Goal: Transaction & Acquisition: Purchase product/service

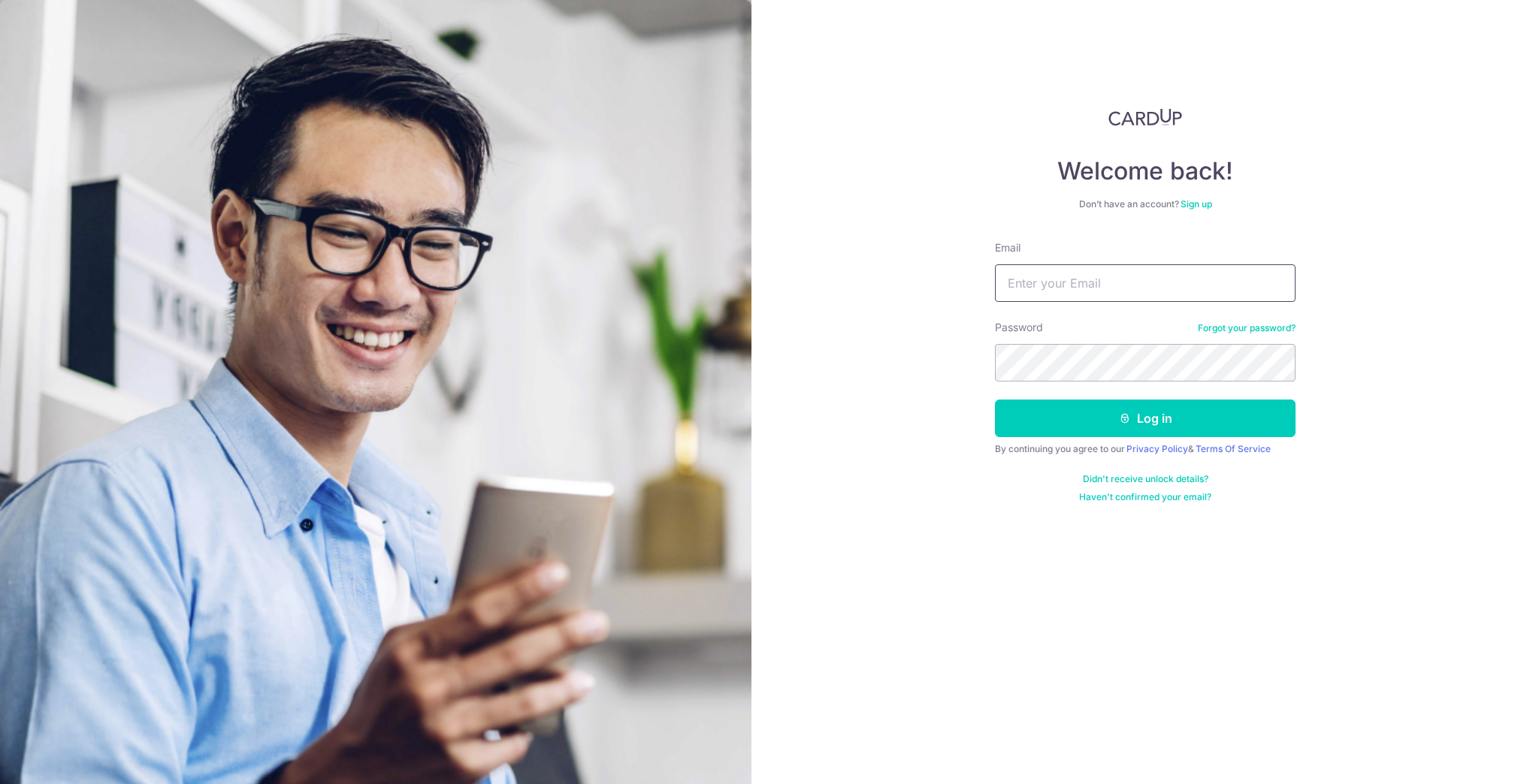
click at [1165, 276] on input "Email" at bounding box center [1145, 283] width 301 height 37
type input "rosscrusadez@hotmail.com"
click at [995, 400] on button "Log in" at bounding box center [1145, 419] width 301 height 37
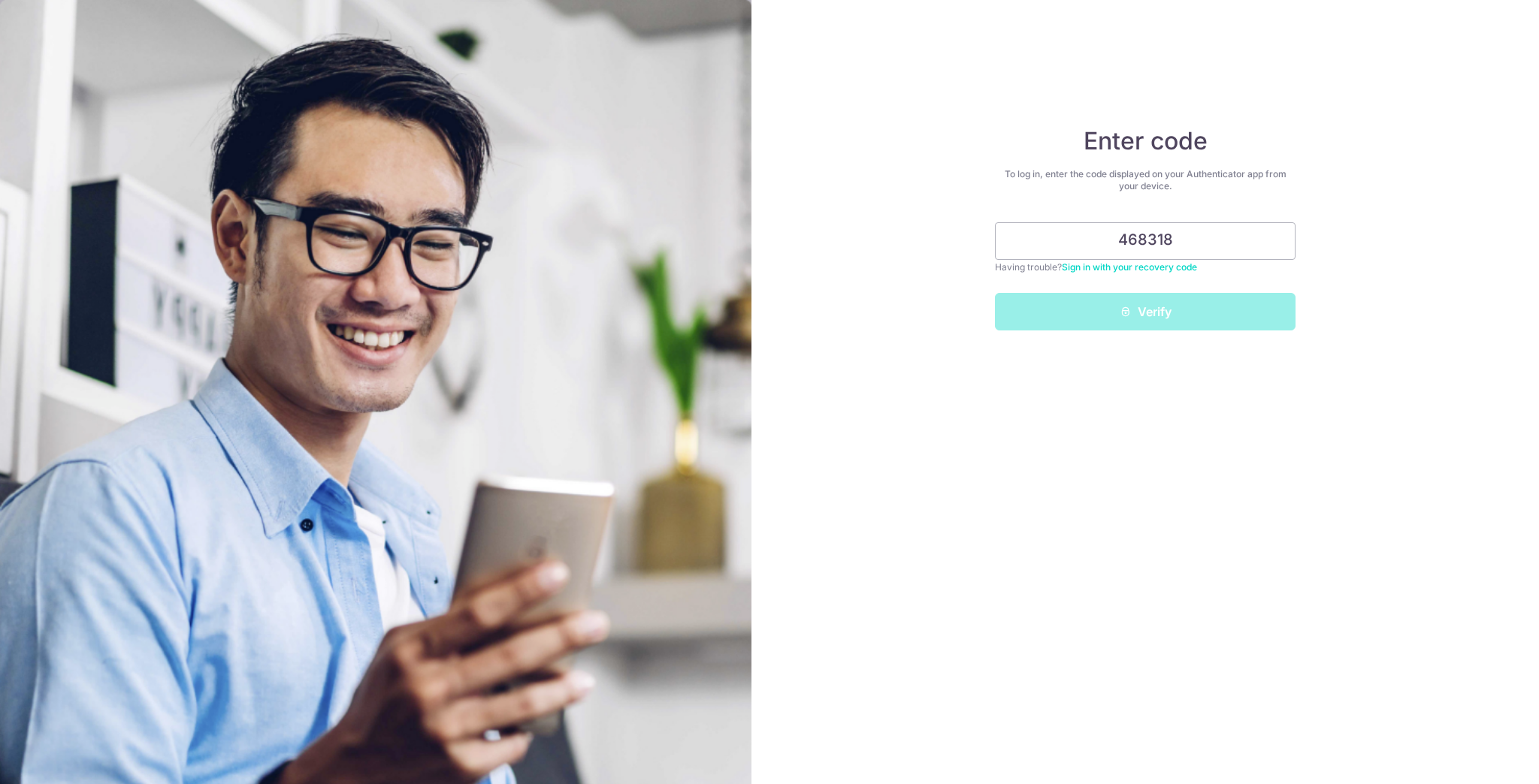
type input "468318"
click at [995, 293] on button "Verify" at bounding box center [1145, 312] width 301 height 37
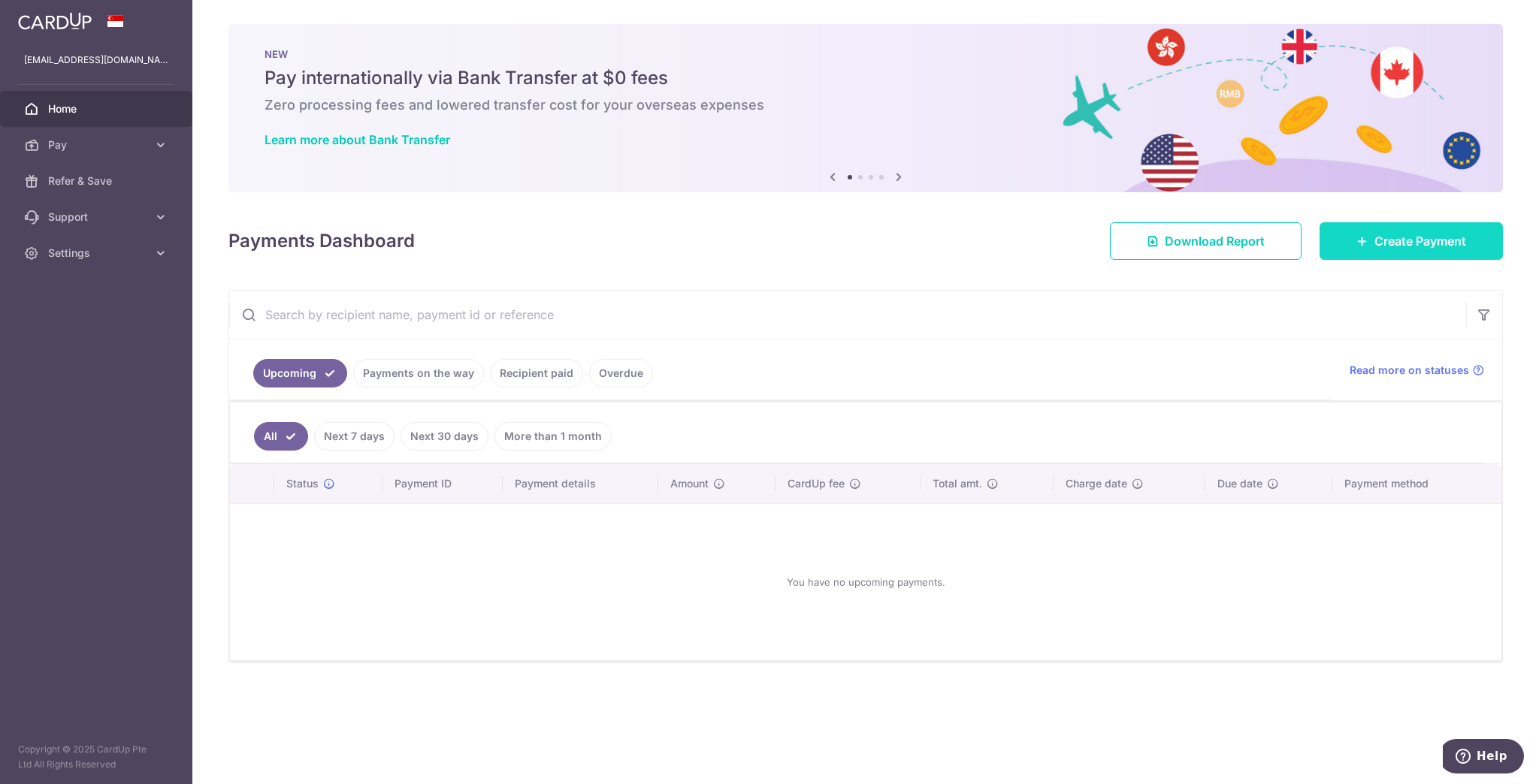
click at [1442, 249] on link "Create Payment" at bounding box center [1411, 241] width 184 height 37
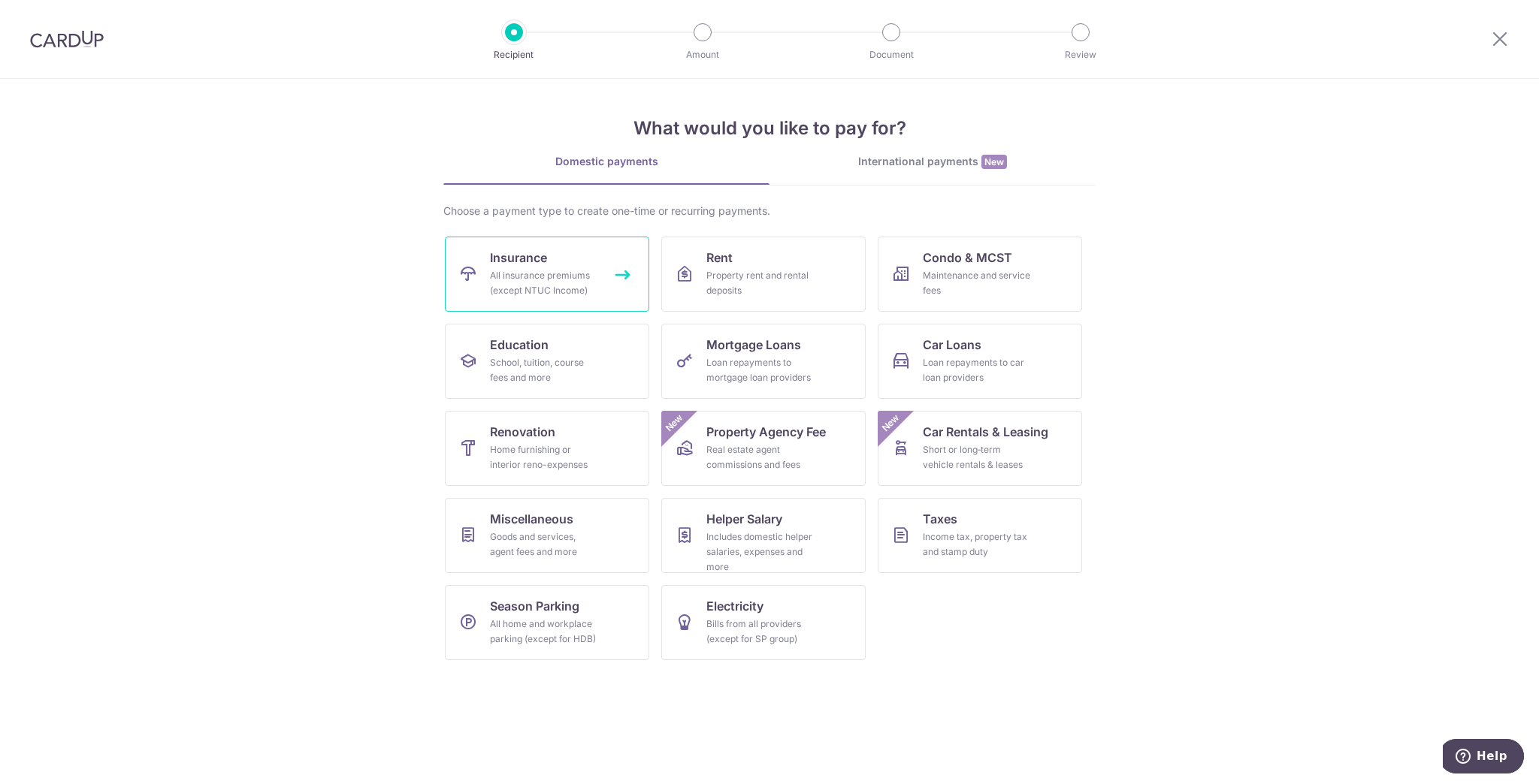
click at [581, 253] on link "Insurance All insurance premiums (except NTUC Income)" at bounding box center [547, 274] width 205 height 75
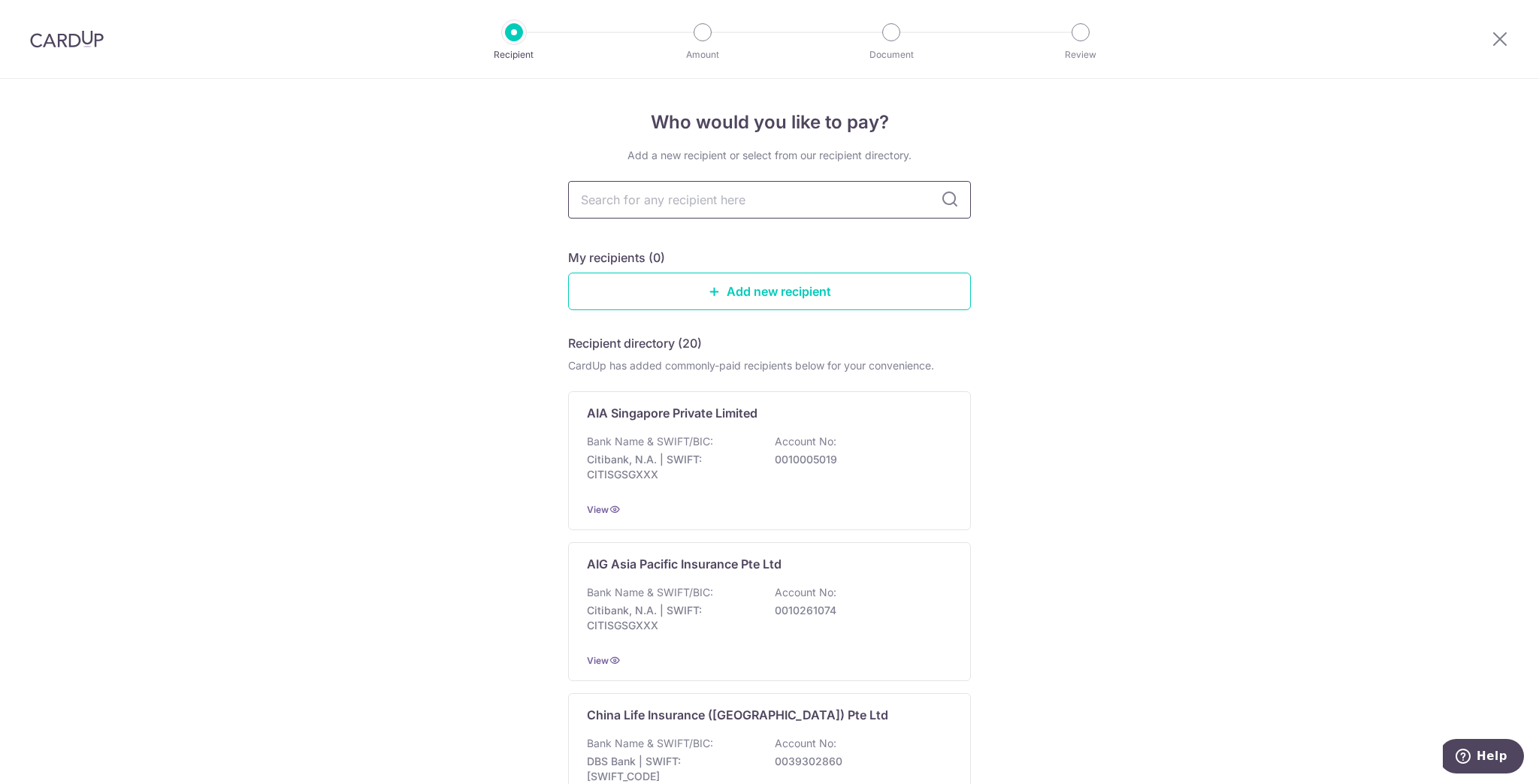
click at [737, 208] on input "text" at bounding box center [770, 200] width 403 height 37
type input "aia"
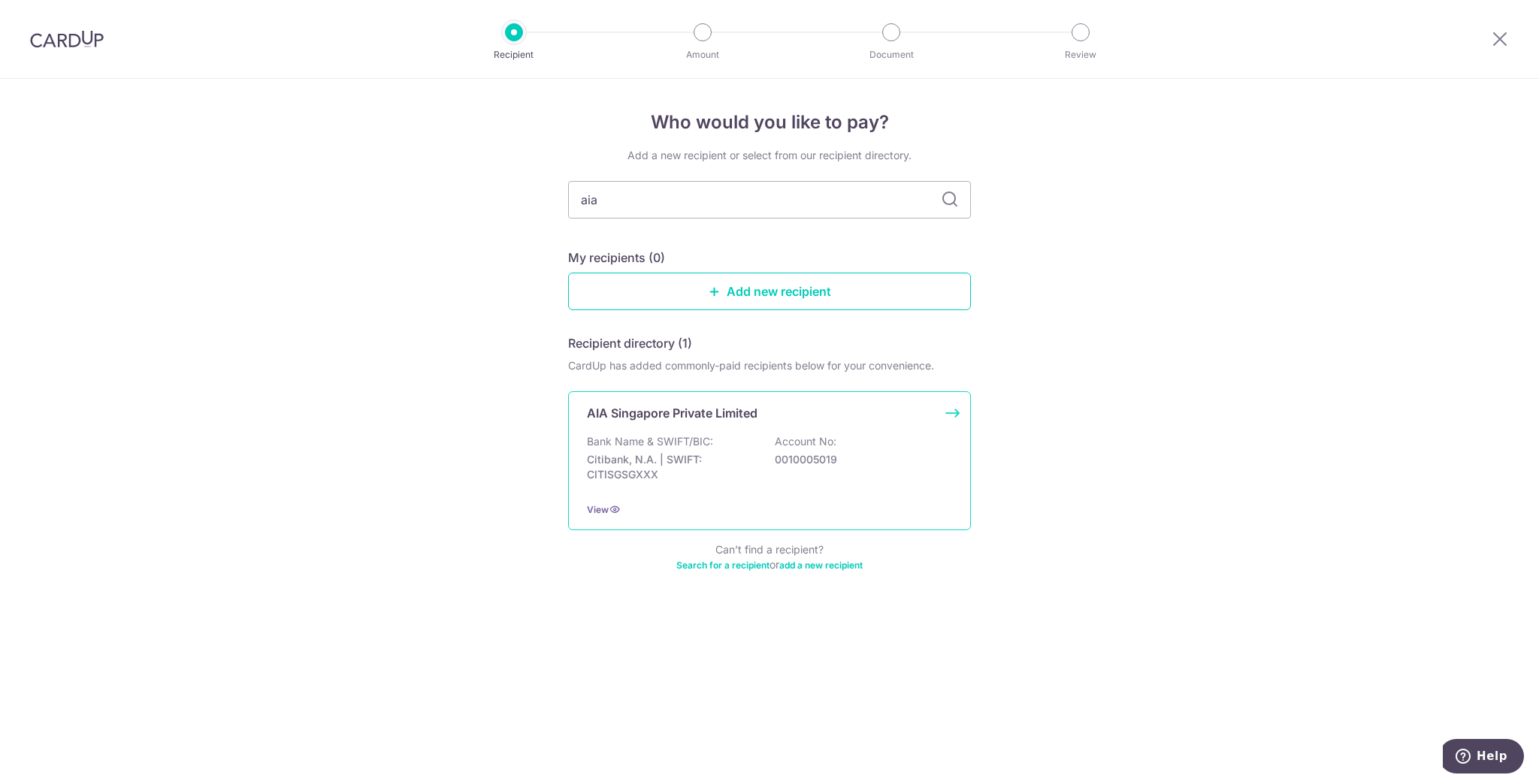
click at [719, 438] on div "Bank Name & SWIFT/BIC: Citibank, N.A. | SWIFT: CITISGSGXXX Account No: 00100050…" at bounding box center [769, 461] width 365 height 55
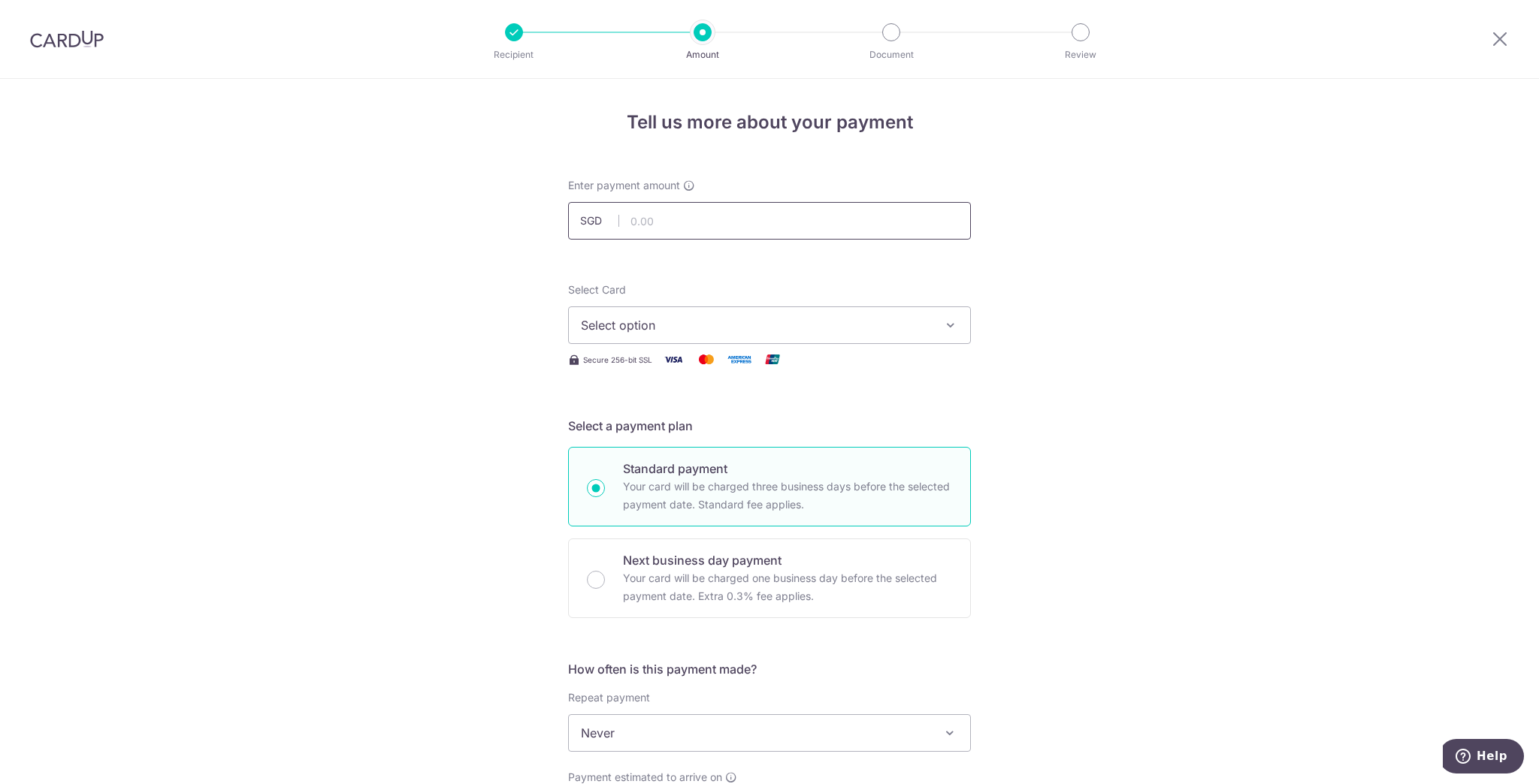
click at [692, 223] on input "text" at bounding box center [770, 221] width 403 height 37
type input "992.00"
click at [838, 328] on span "Select option" at bounding box center [756, 325] width 350 height 18
click at [812, 433] on span "**** 4542" at bounding box center [770, 433] width 377 height 18
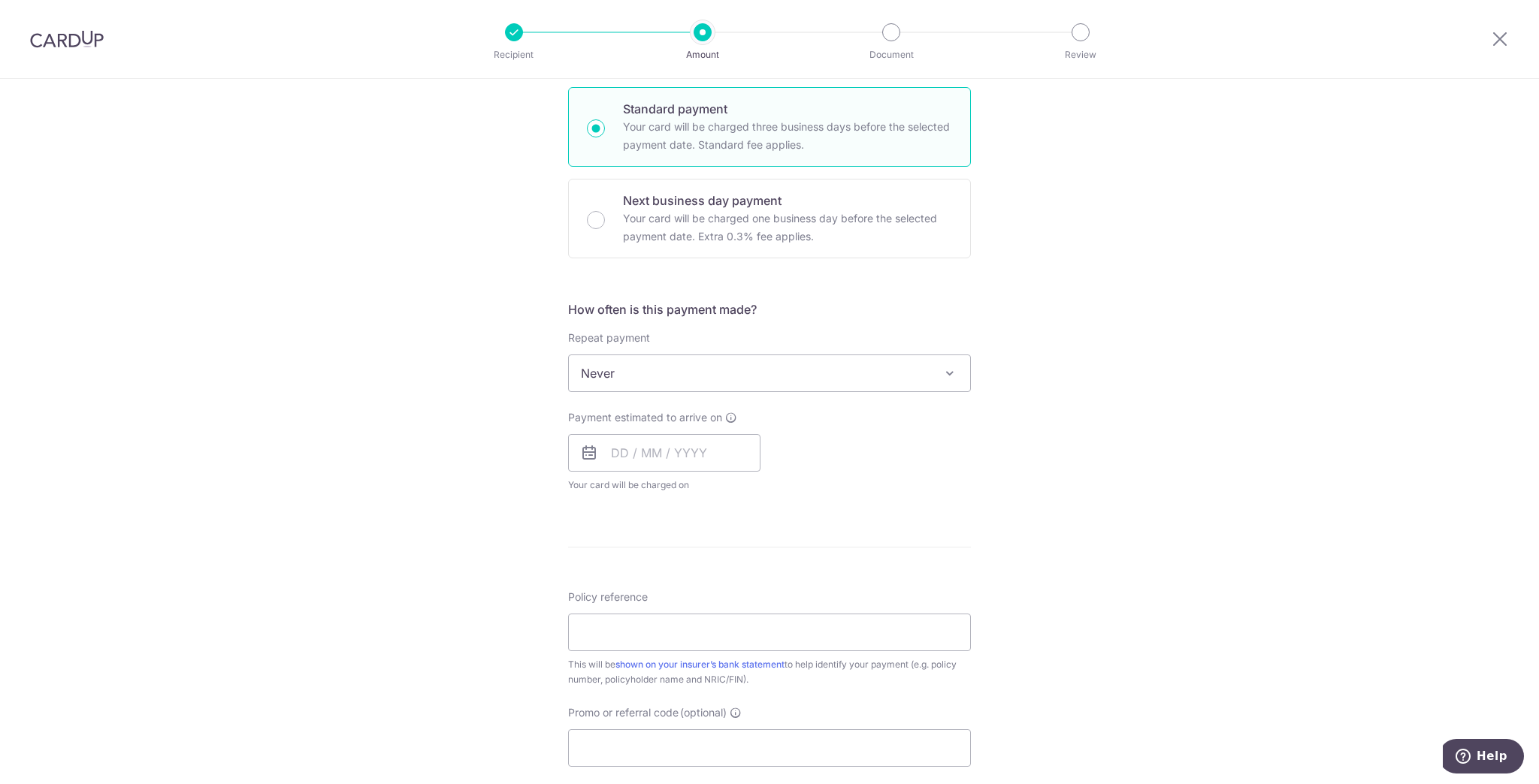
scroll to position [361, 0]
click at [670, 457] on input "text" at bounding box center [664, 452] width 192 height 37
click at [714, 550] on link "4" at bounding box center [719, 558] width 24 height 24
type input "[DATE]"
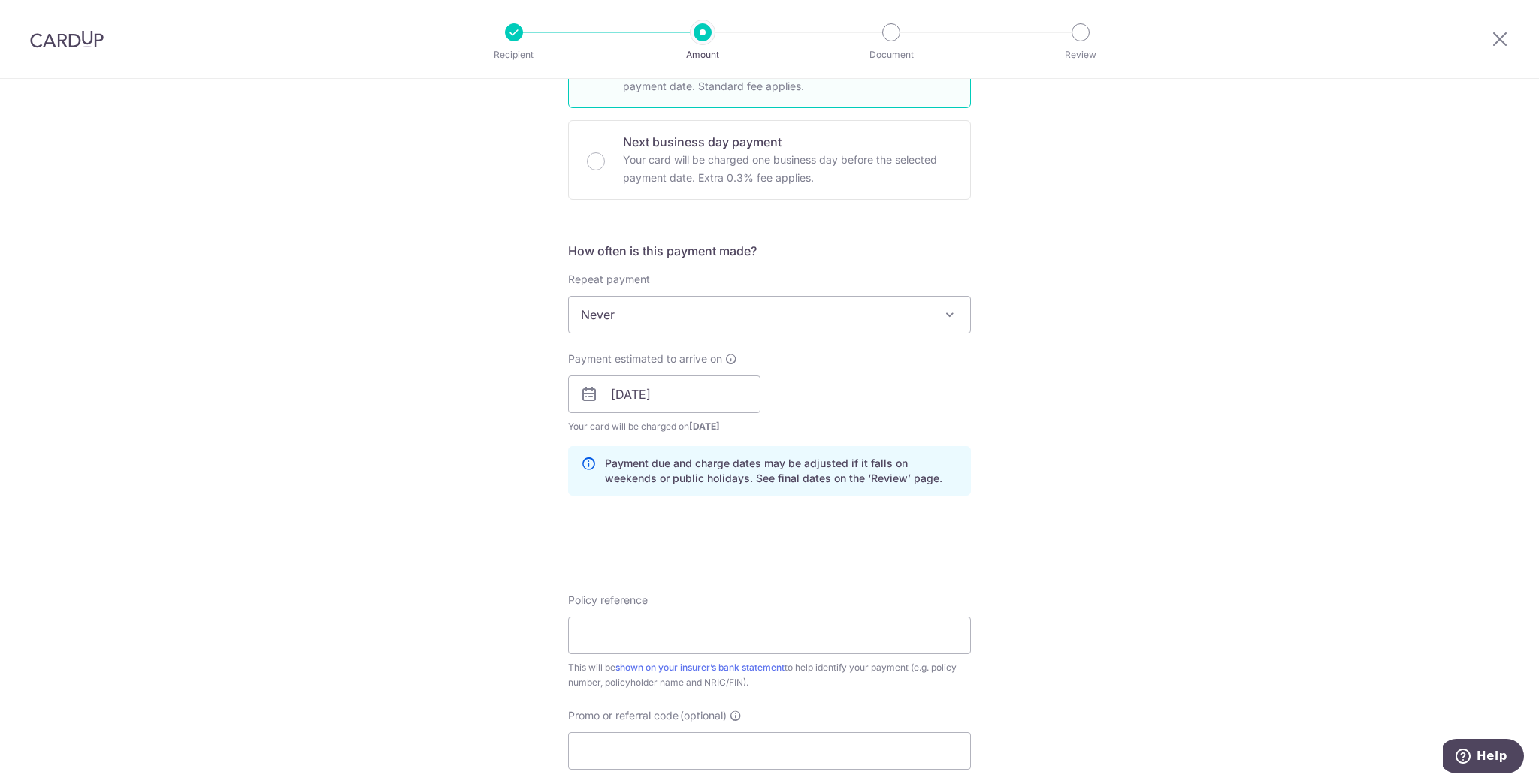
scroll to position [421, 0]
click at [628, 400] on input "04/09/2025" at bounding box center [664, 392] width 192 height 37
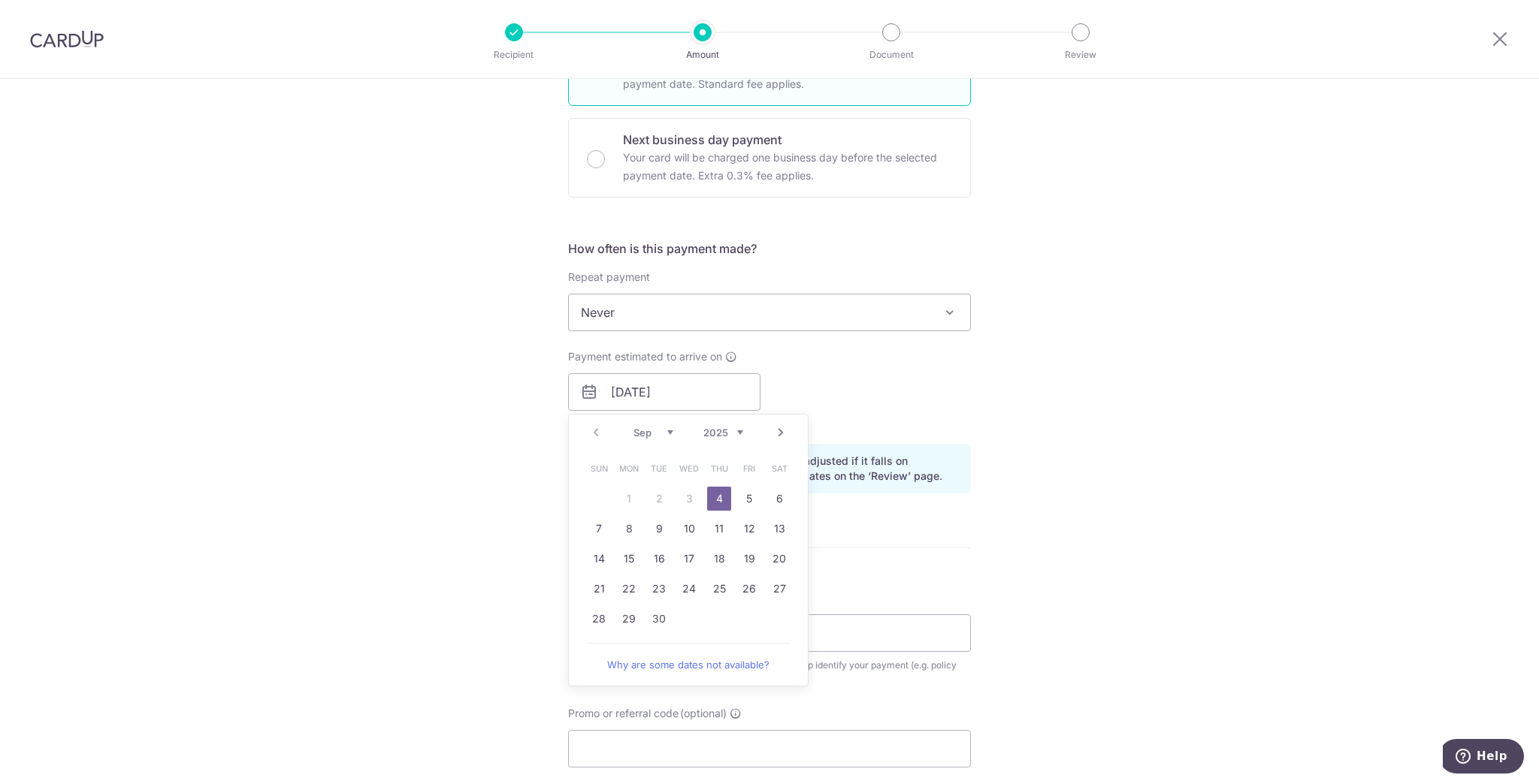
click at [719, 495] on link "4" at bounding box center [719, 498] width 24 height 24
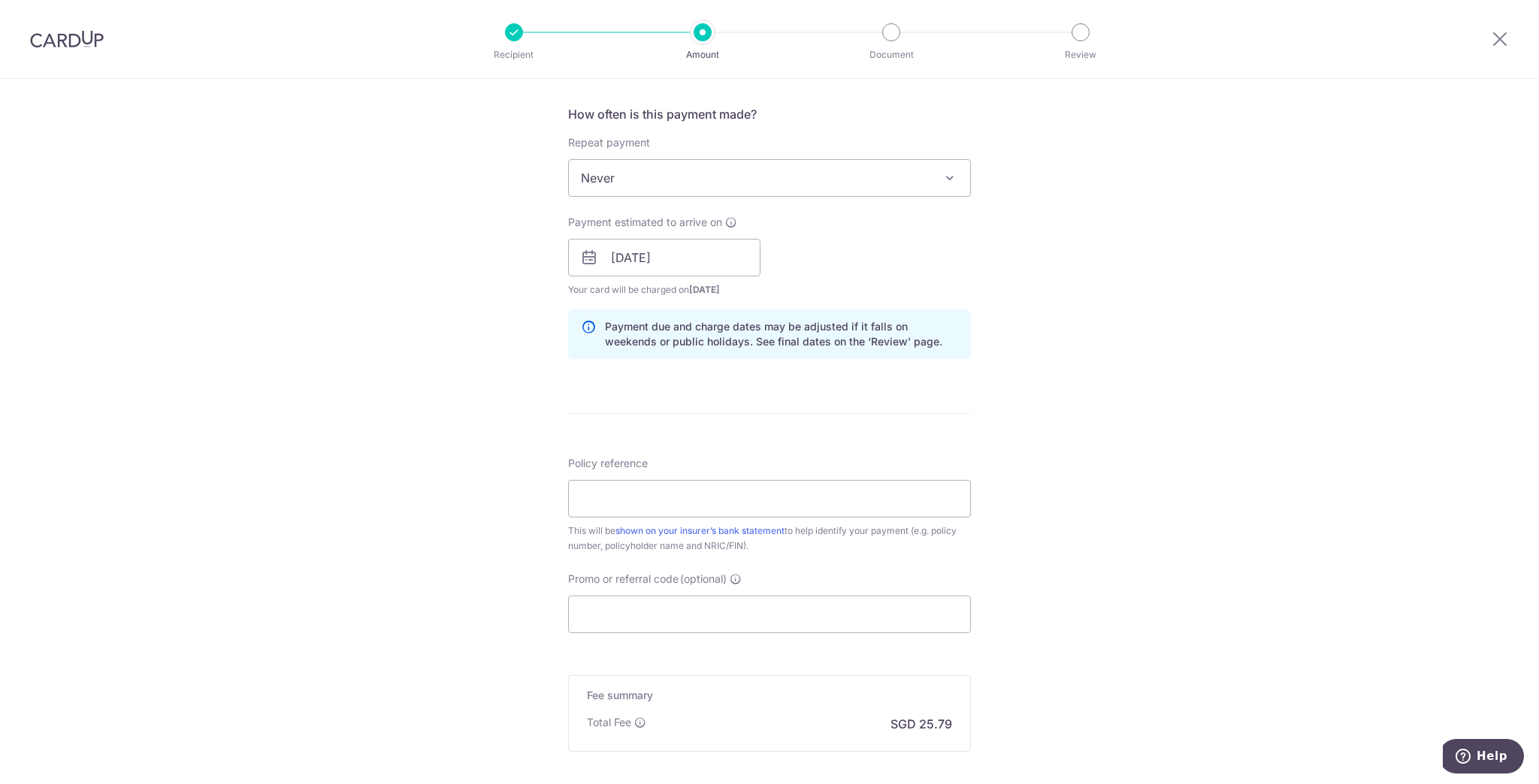
scroll to position [601, 0]
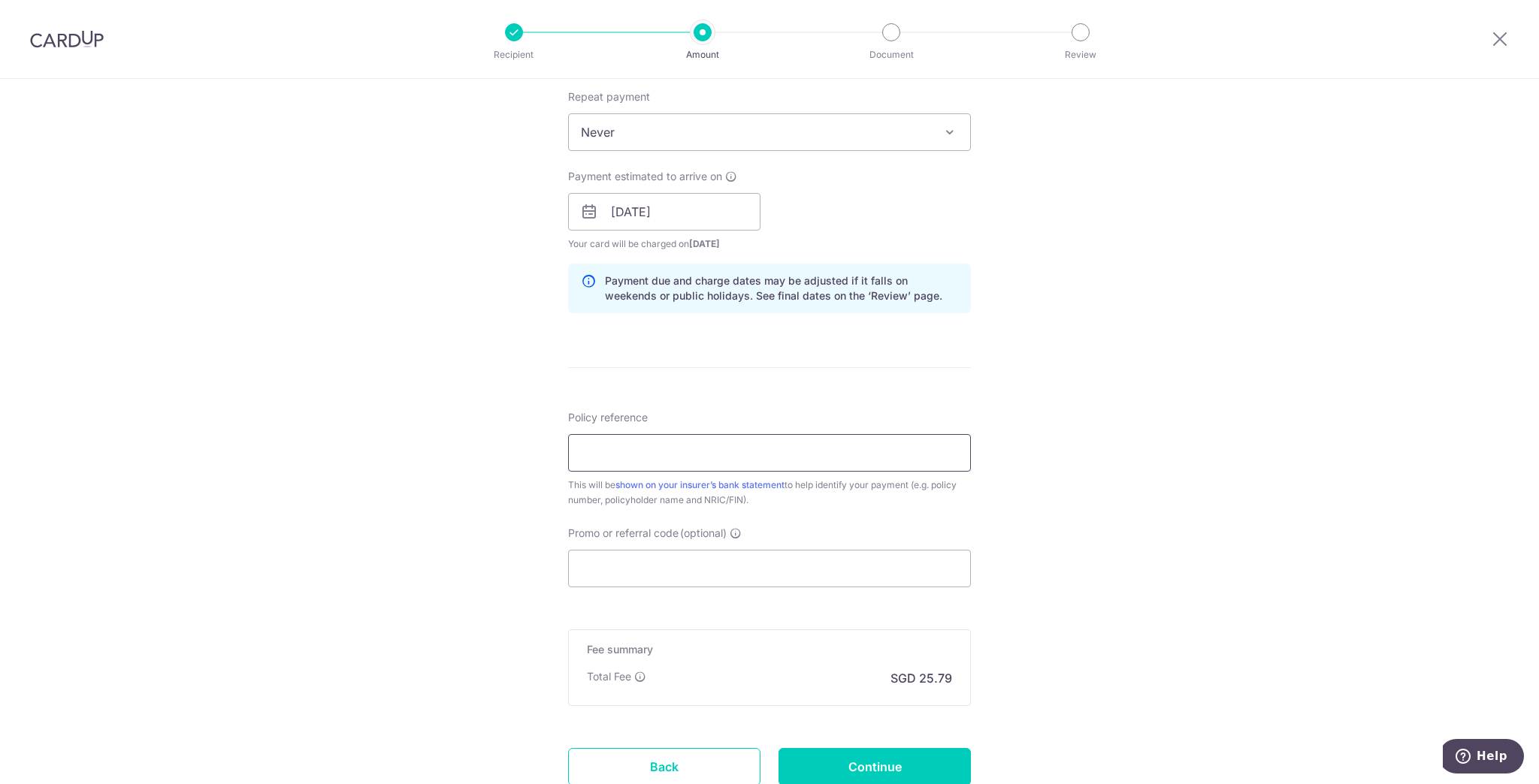
click at [823, 454] on input "Policy reference" at bounding box center [770, 453] width 403 height 37
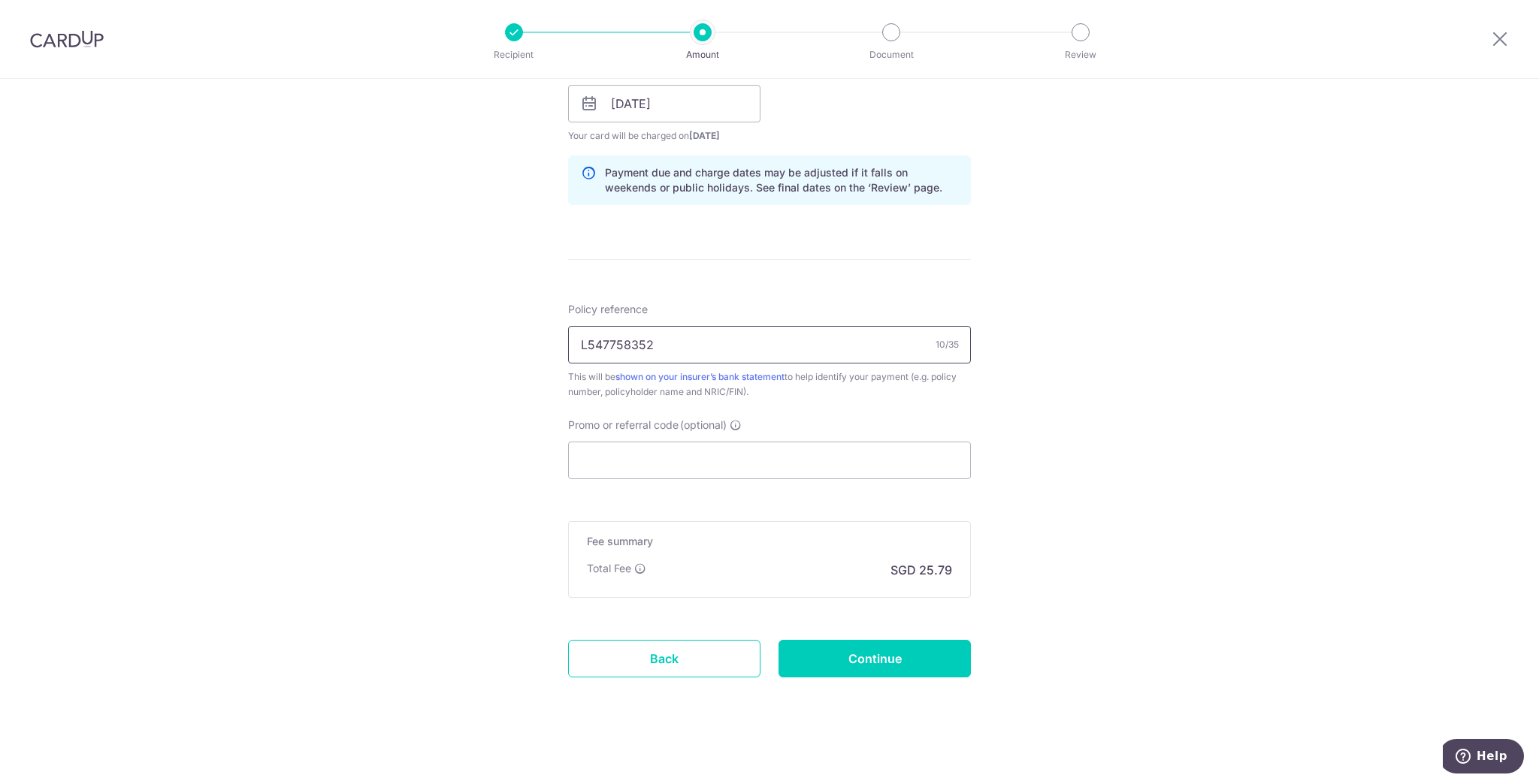
scroll to position [713, 0]
type input "L547758352"
click at [904, 661] on input "Continue" at bounding box center [875, 655] width 192 height 37
type input "Create Schedule"
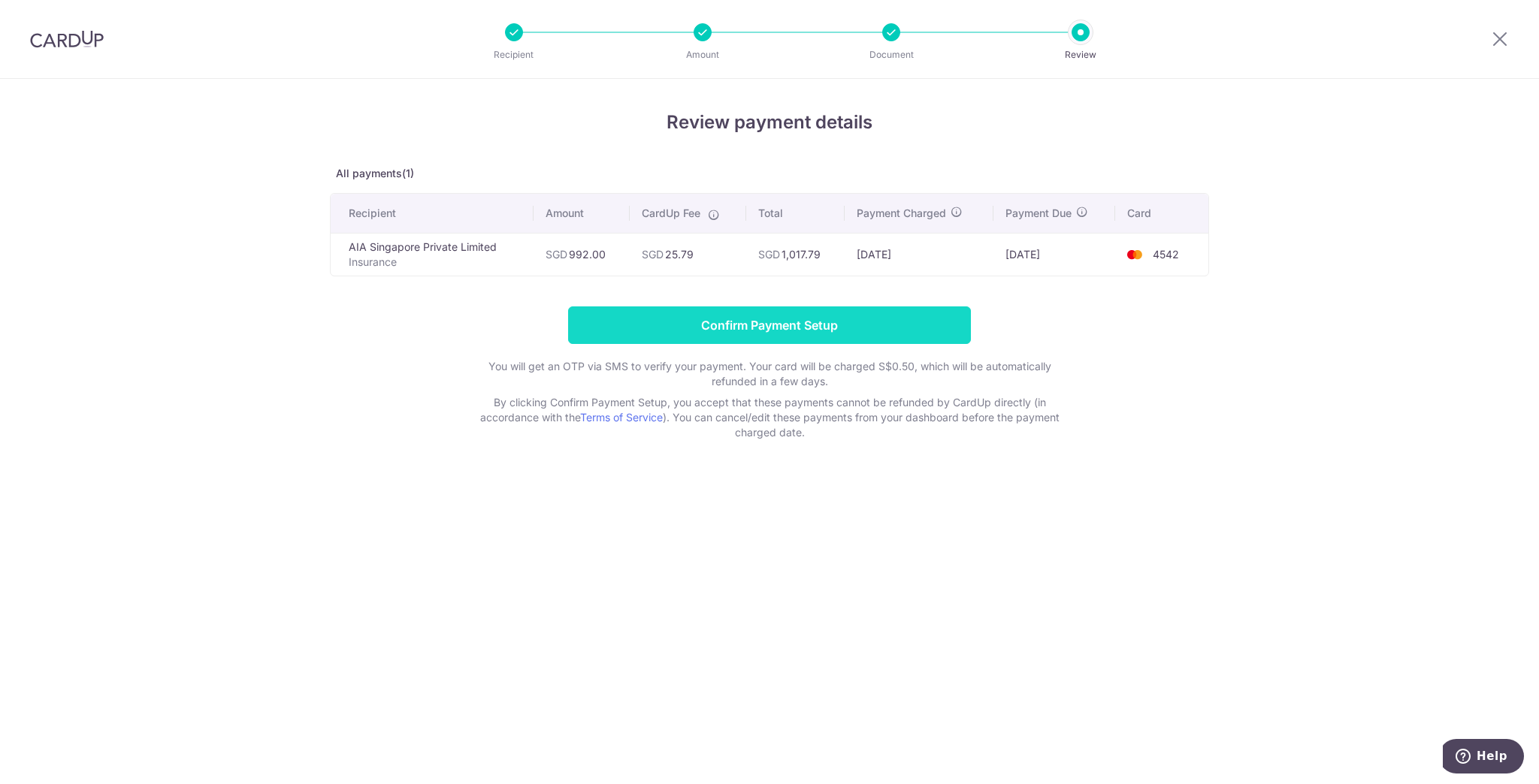
click at [824, 327] on input "Confirm Payment Setup" at bounding box center [770, 325] width 403 height 37
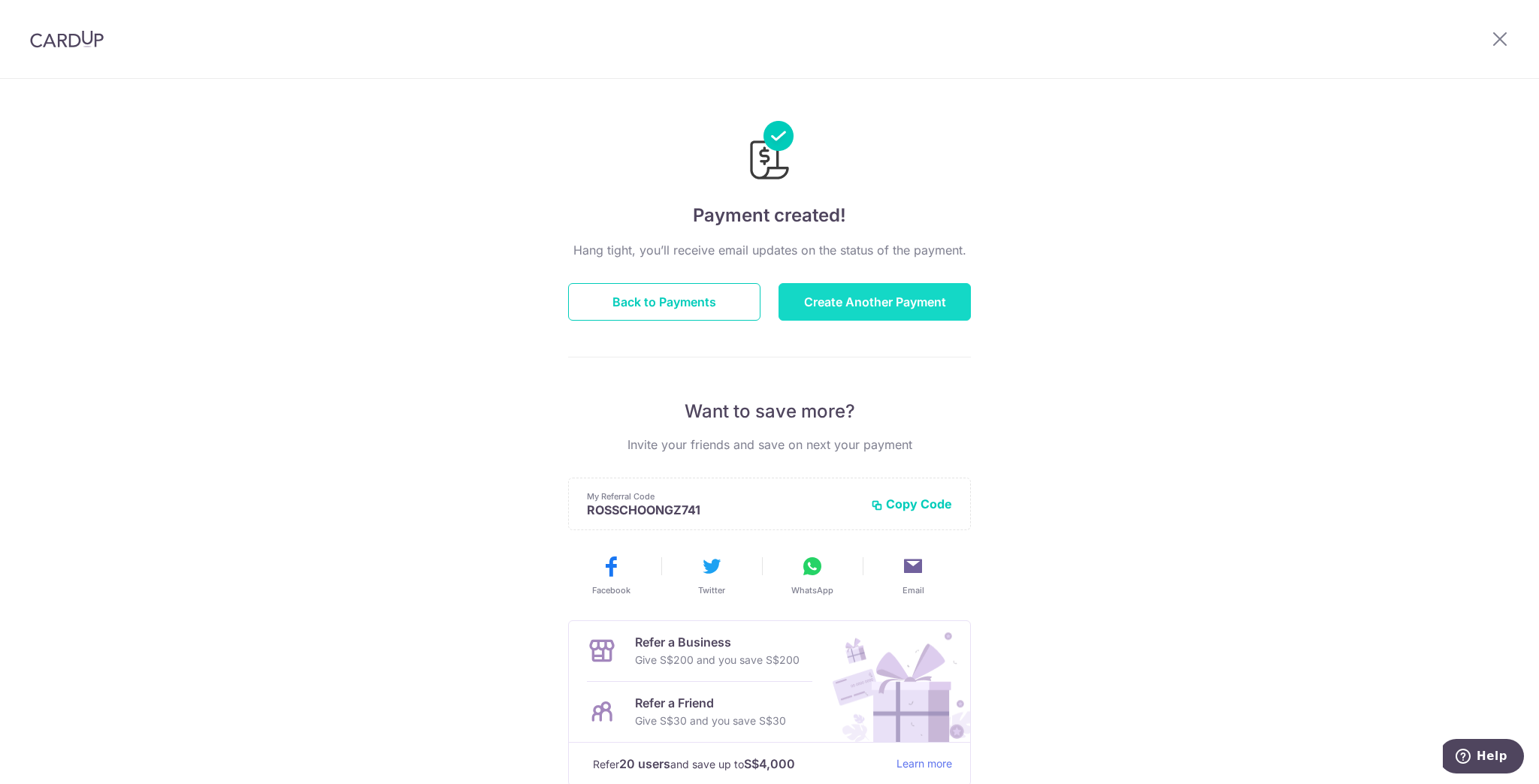
click at [828, 308] on button "Create Another Payment" at bounding box center [875, 302] width 192 height 37
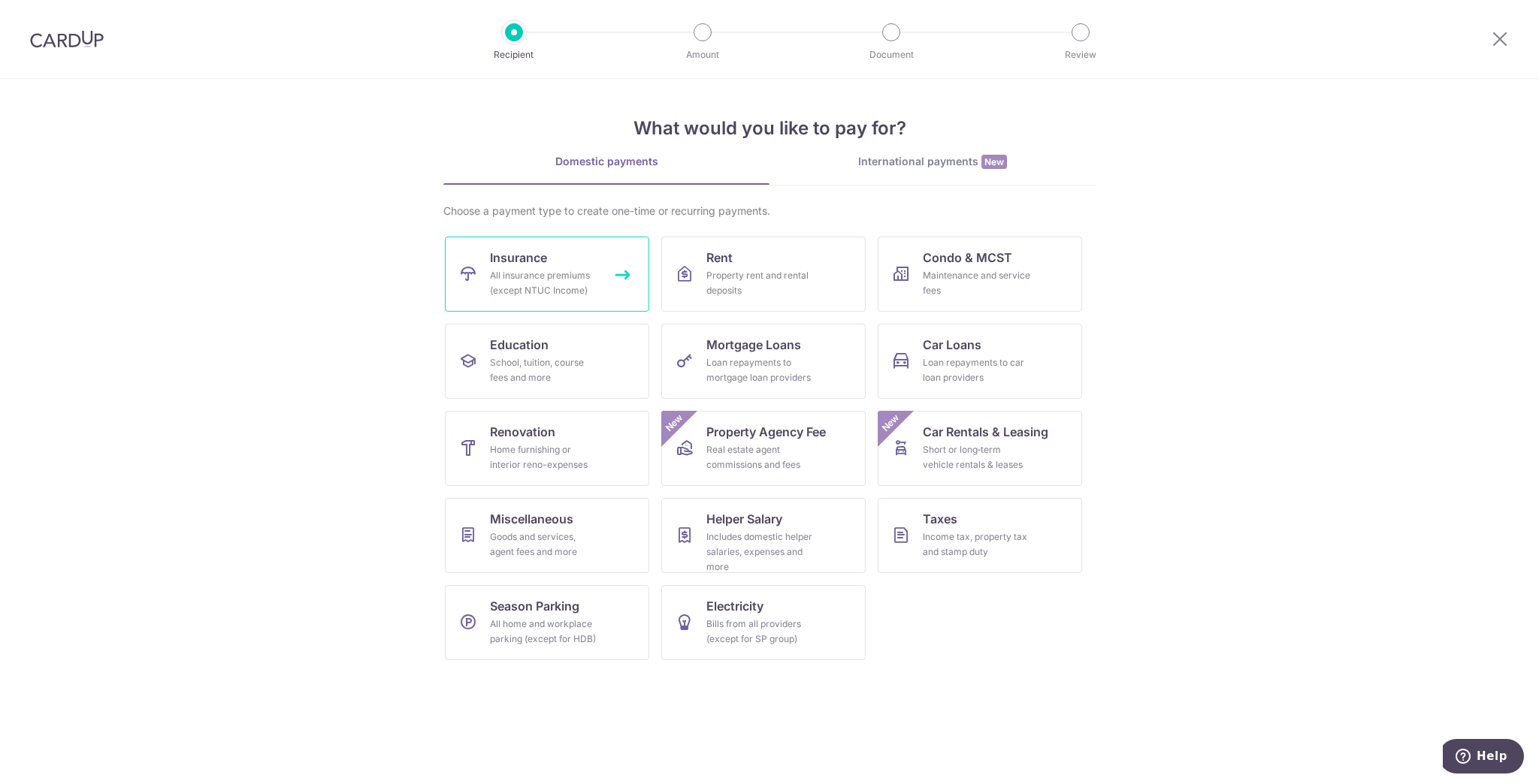
click at [559, 266] on link "Insurance All insurance premiums (except NTUC Income)" at bounding box center [547, 274] width 205 height 75
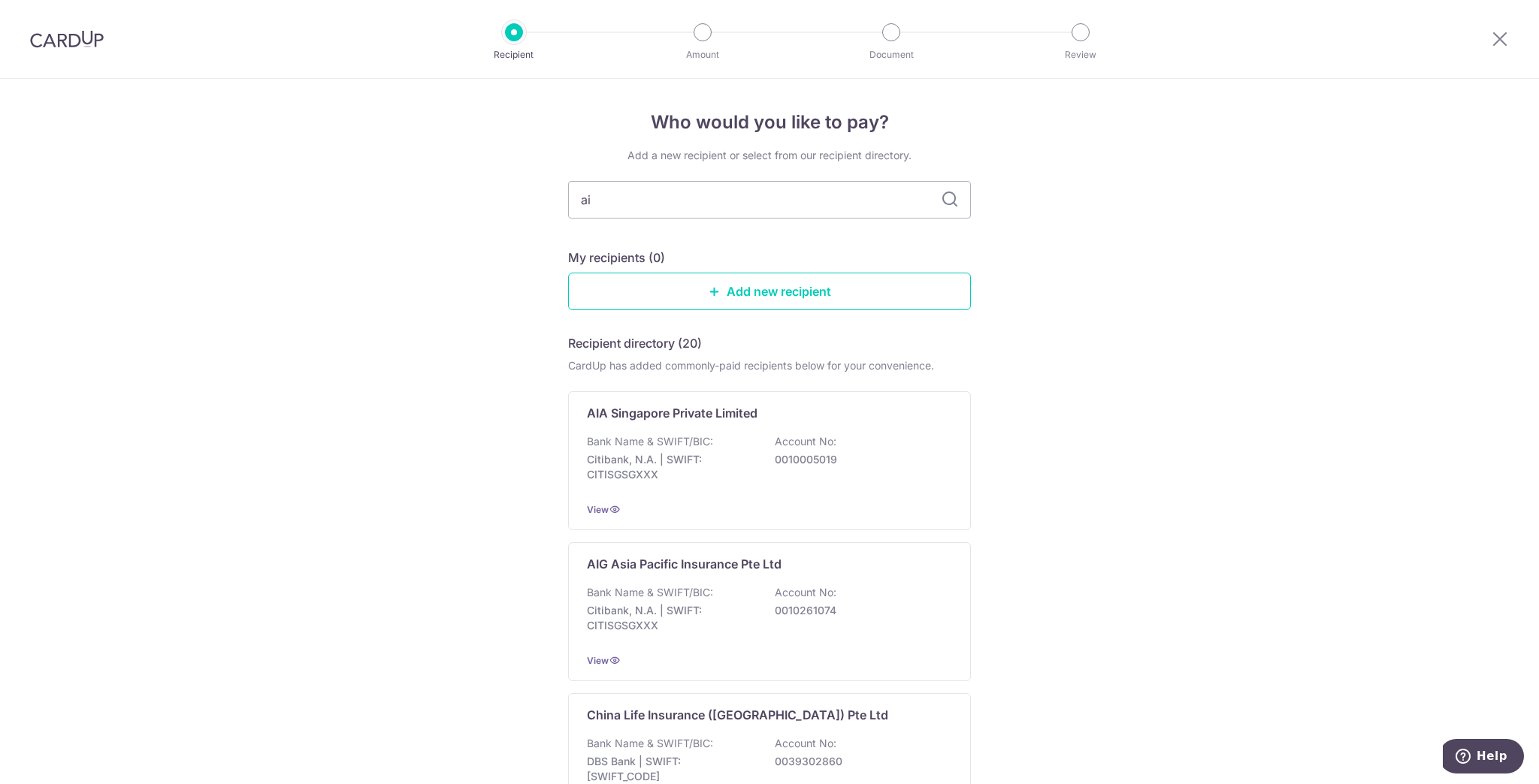
type input "aia"
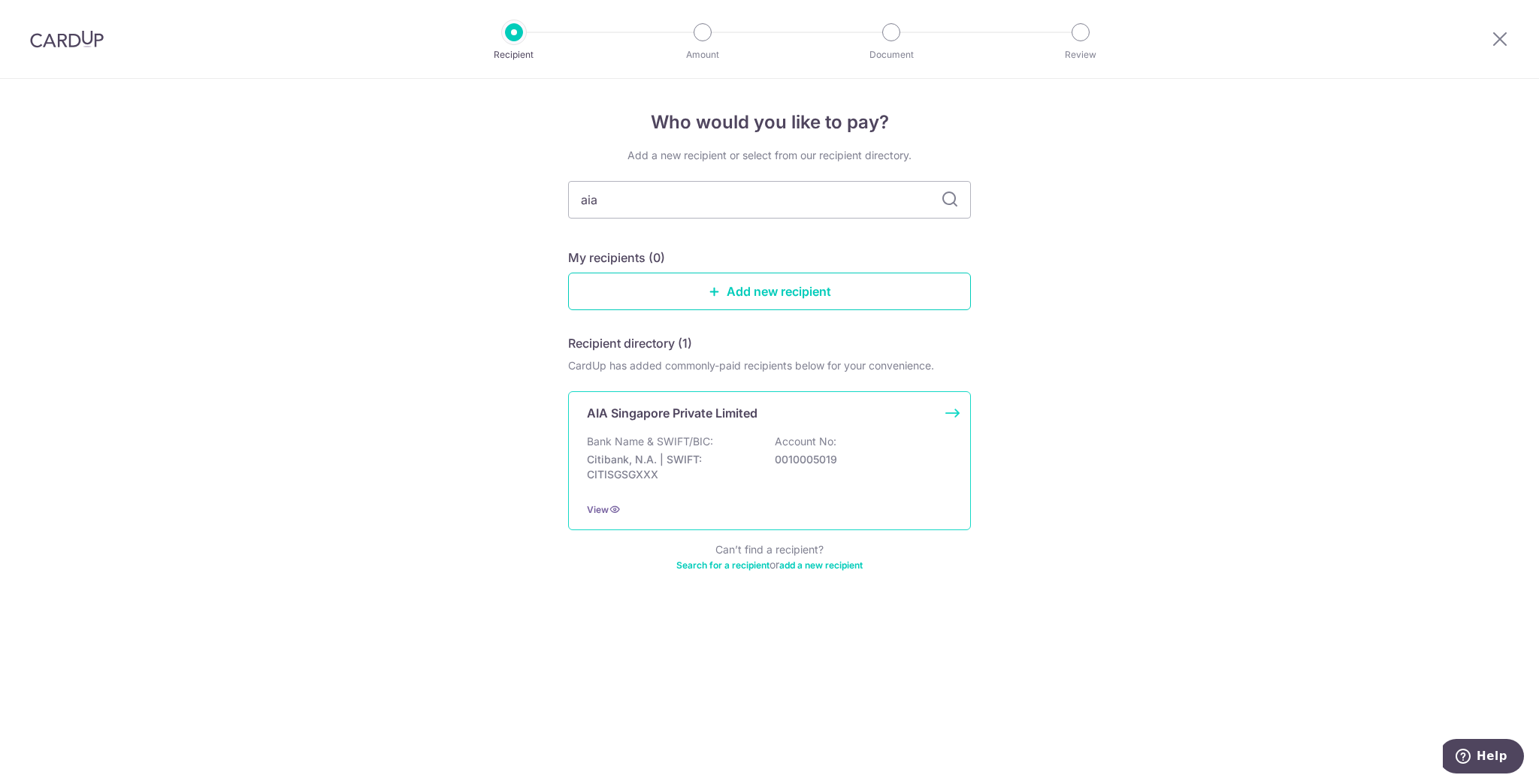
click at [680, 447] on p "Bank Name & SWIFT/BIC:" at bounding box center [650, 441] width 127 height 15
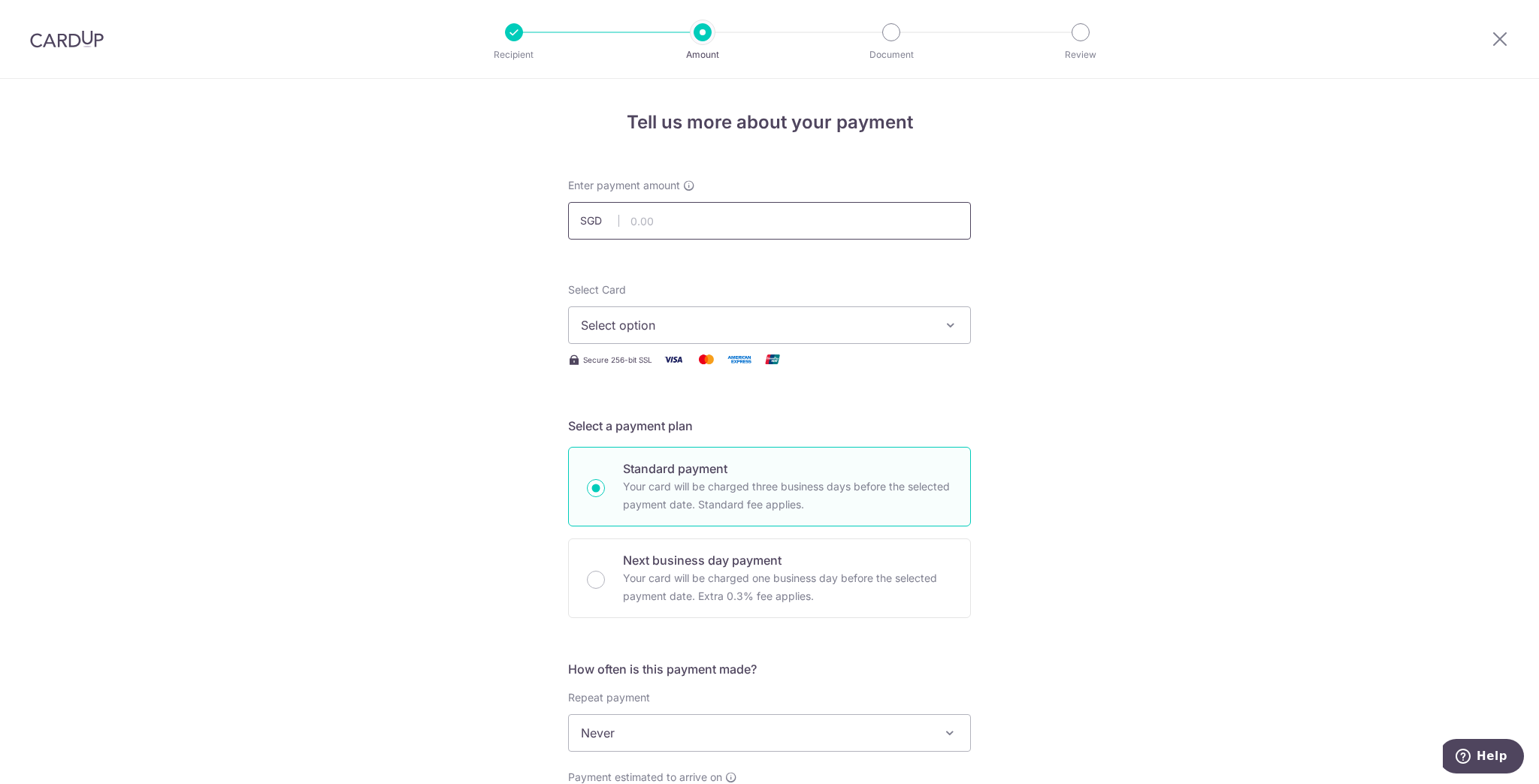
click at [695, 212] on input "text" at bounding box center [770, 221] width 403 height 37
type input "1,259.00"
click at [708, 310] on button "Select option" at bounding box center [770, 325] width 403 height 37
click at [687, 429] on span "**** 4542" at bounding box center [770, 433] width 377 height 18
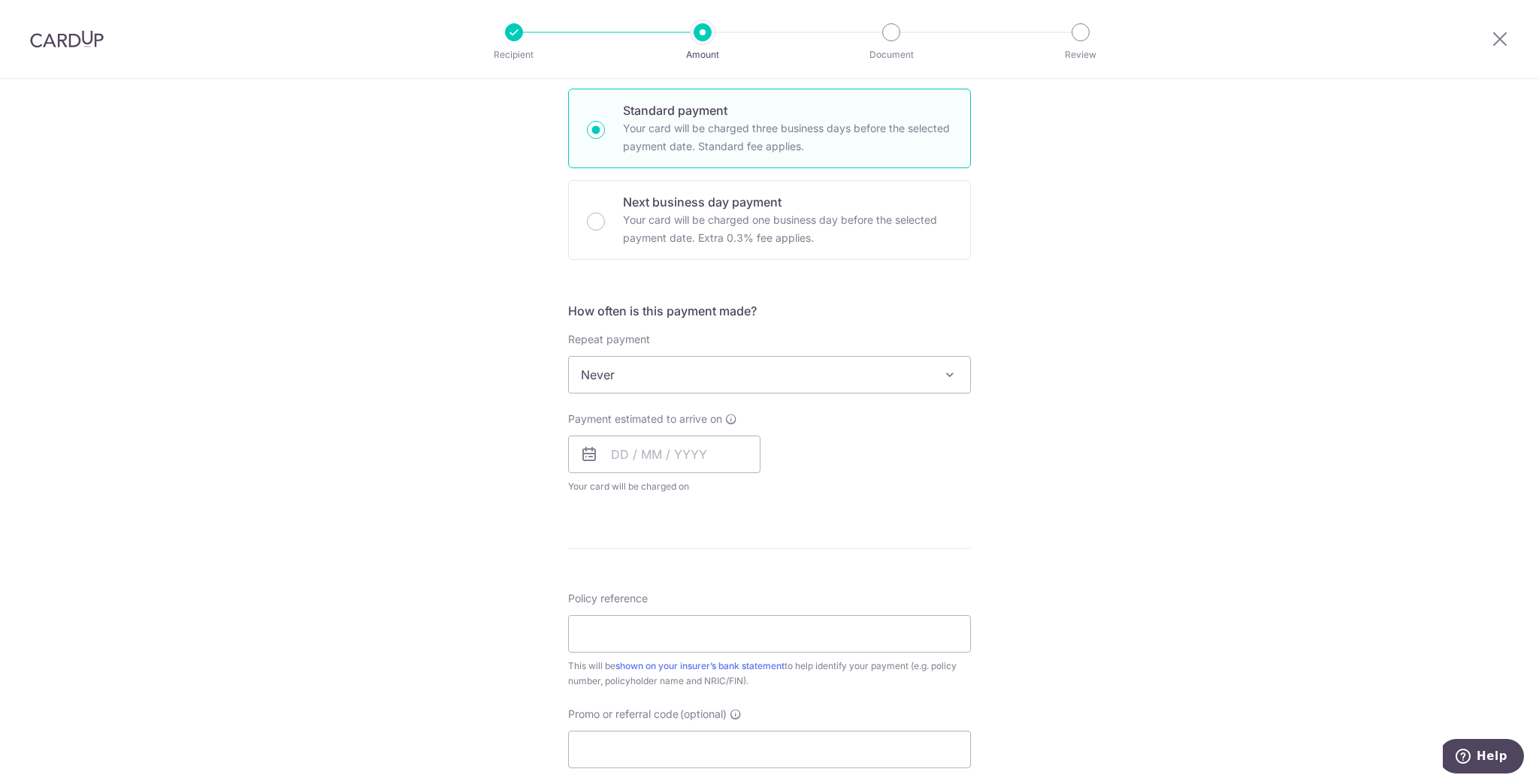
scroll to position [361, 0]
click at [705, 376] on span "Never" at bounding box center [770, 372] width 402 height 36
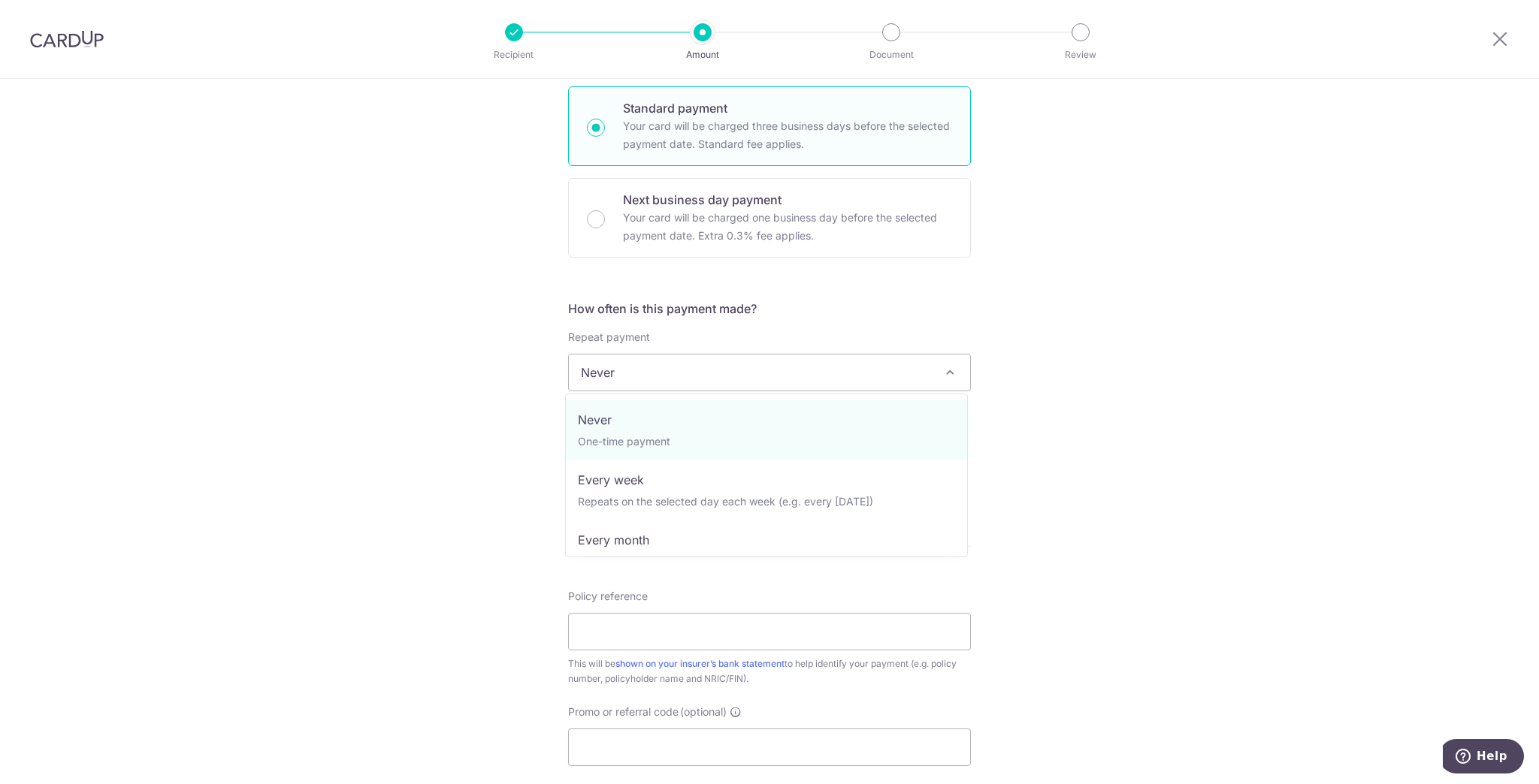
click at [703, 375] on span "Never" at bounding box center [770, 372] width 402 height 36
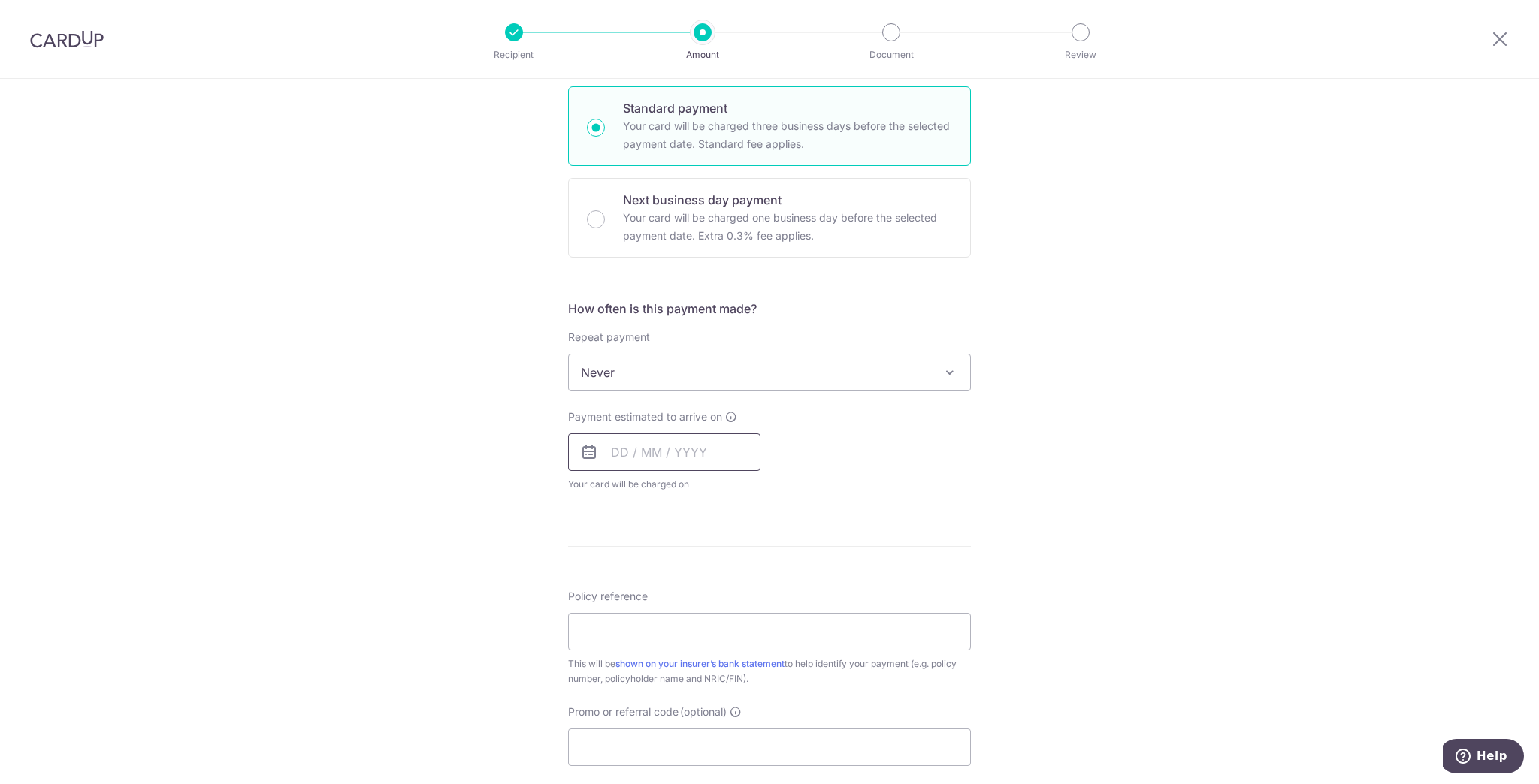
click at [666, 463] on input "text" at bounding box center [664, 452] width 192 height 37
click at [707, 554] on link "4" at bounding box center [719, 558] width 24 height 24
type input "04/09/2025"
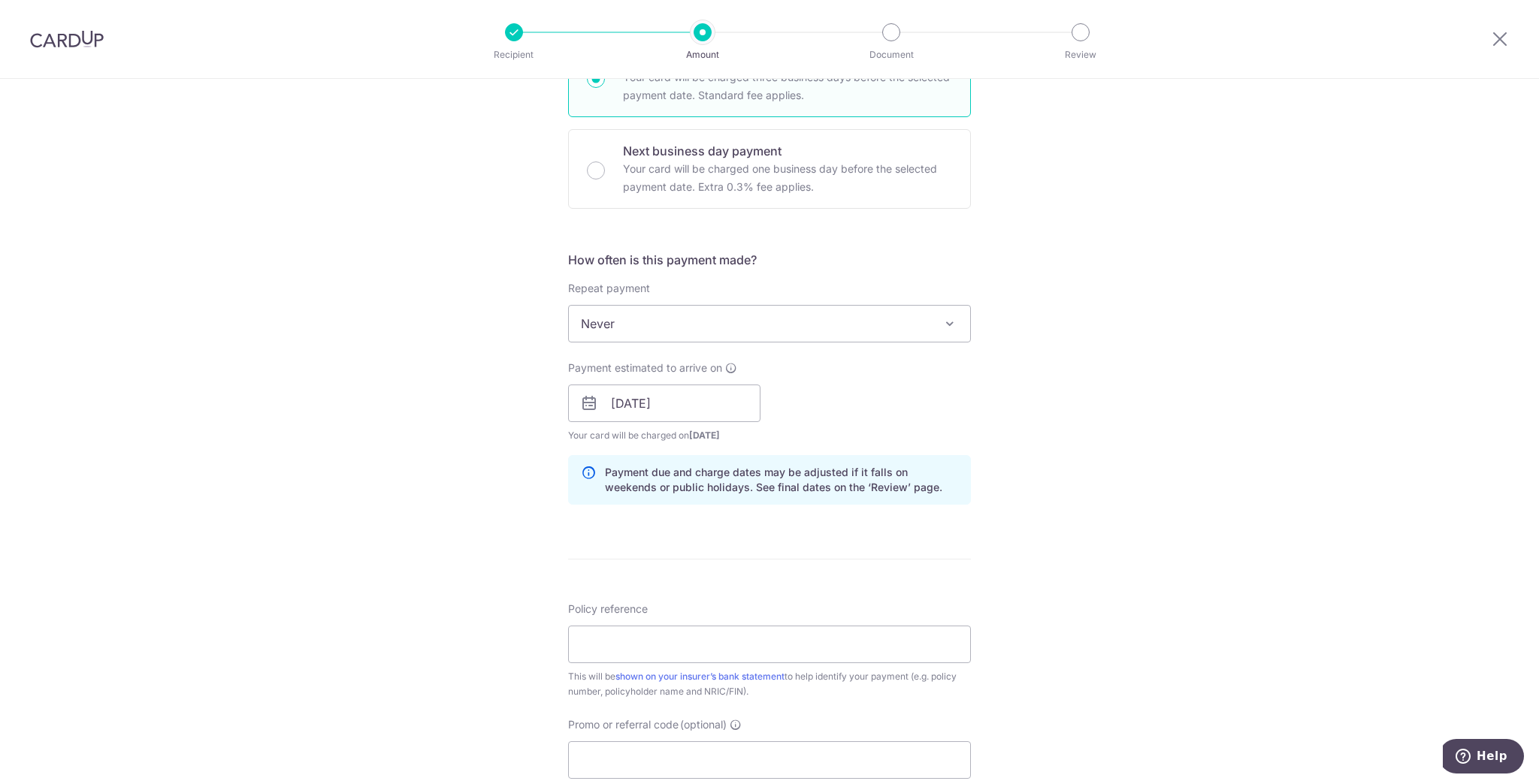
scroll to position [601, 0]
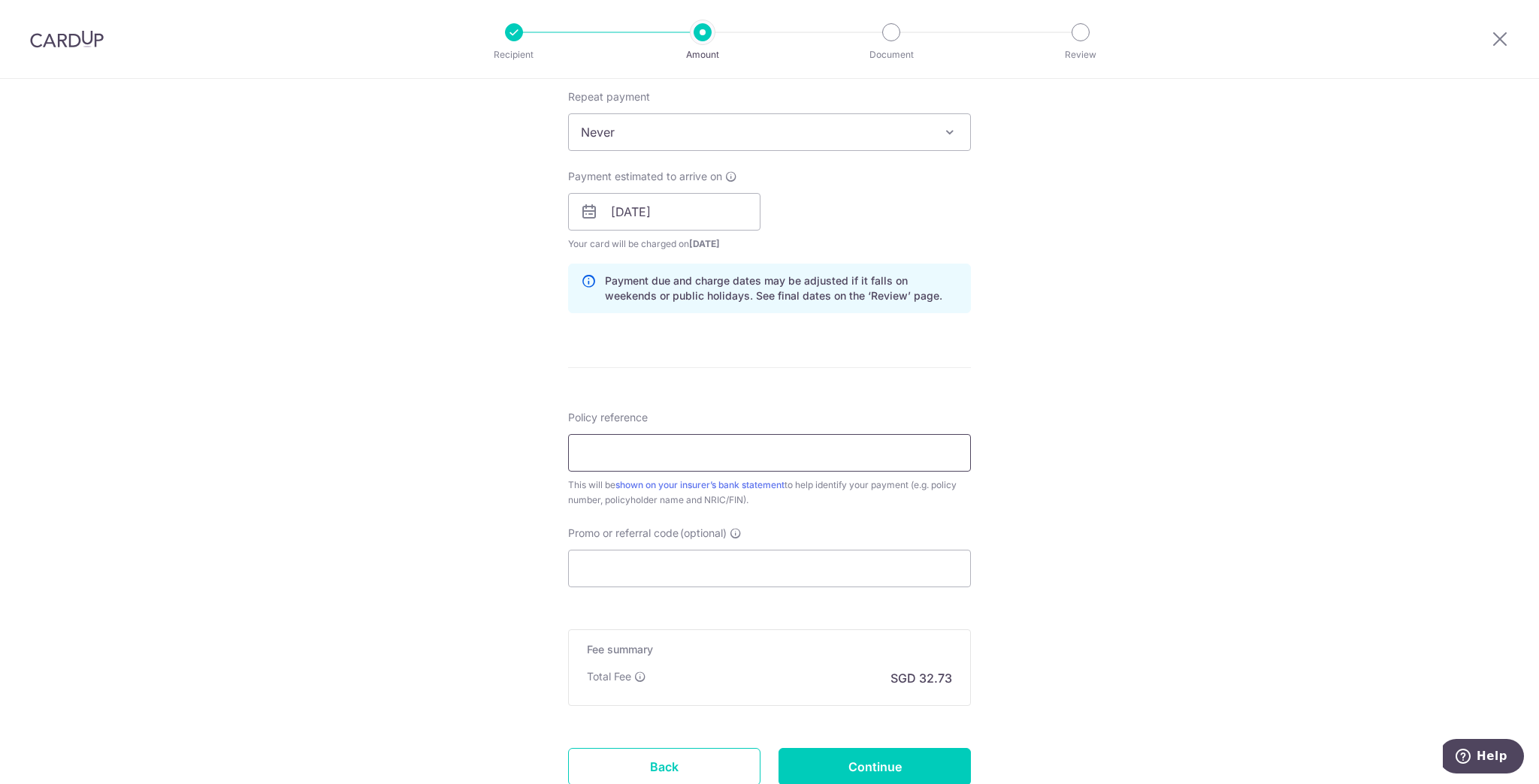
click at [708, 457] on input "Policy reference" at bounding box center [770, 453] width 403 height 37
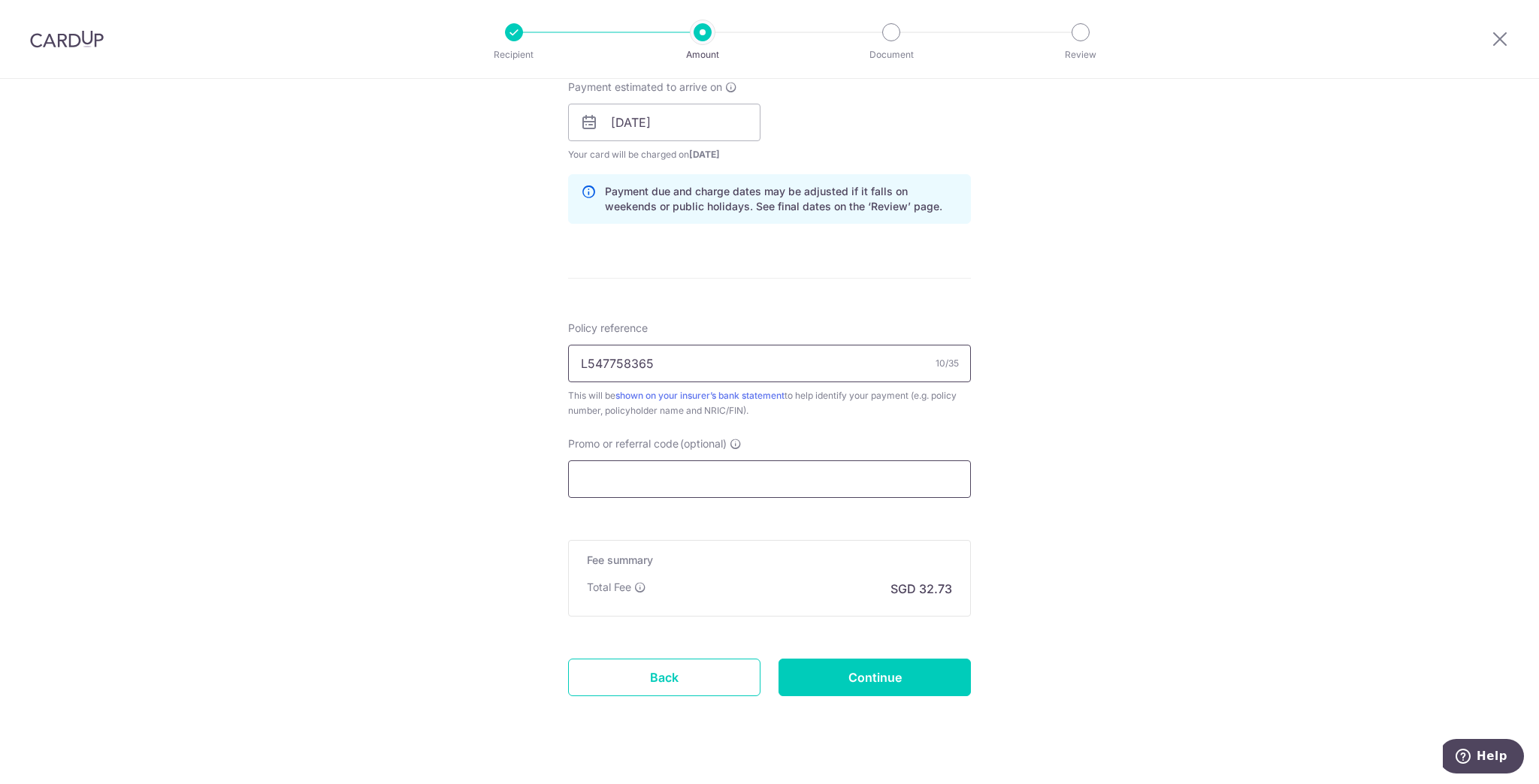
scroll to position [713, 0]
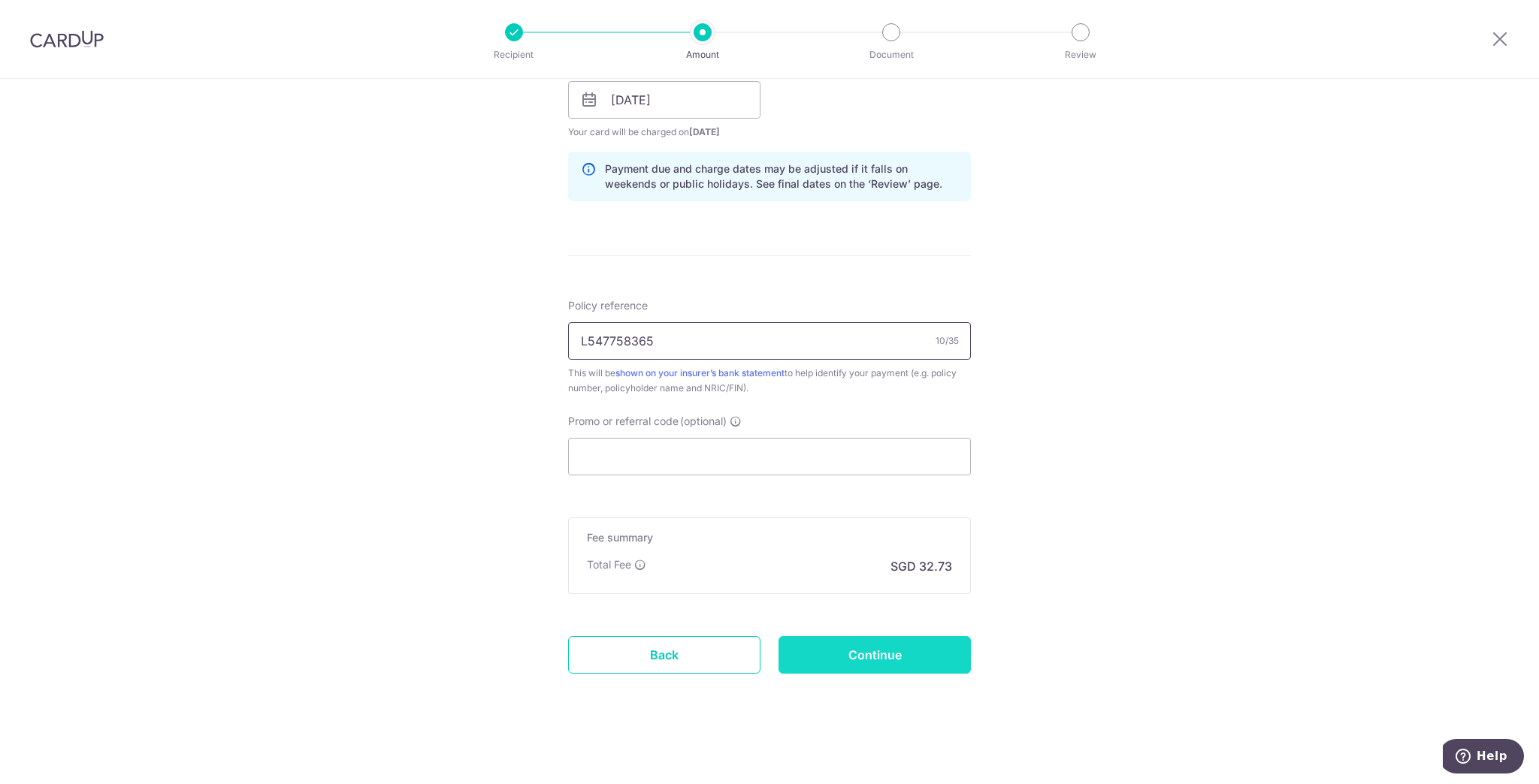
type input "L547758365"
click at [896, 647] on input "Continue" at bounding box center [875, 655] width 192 height 37
type input "Create Schedule"
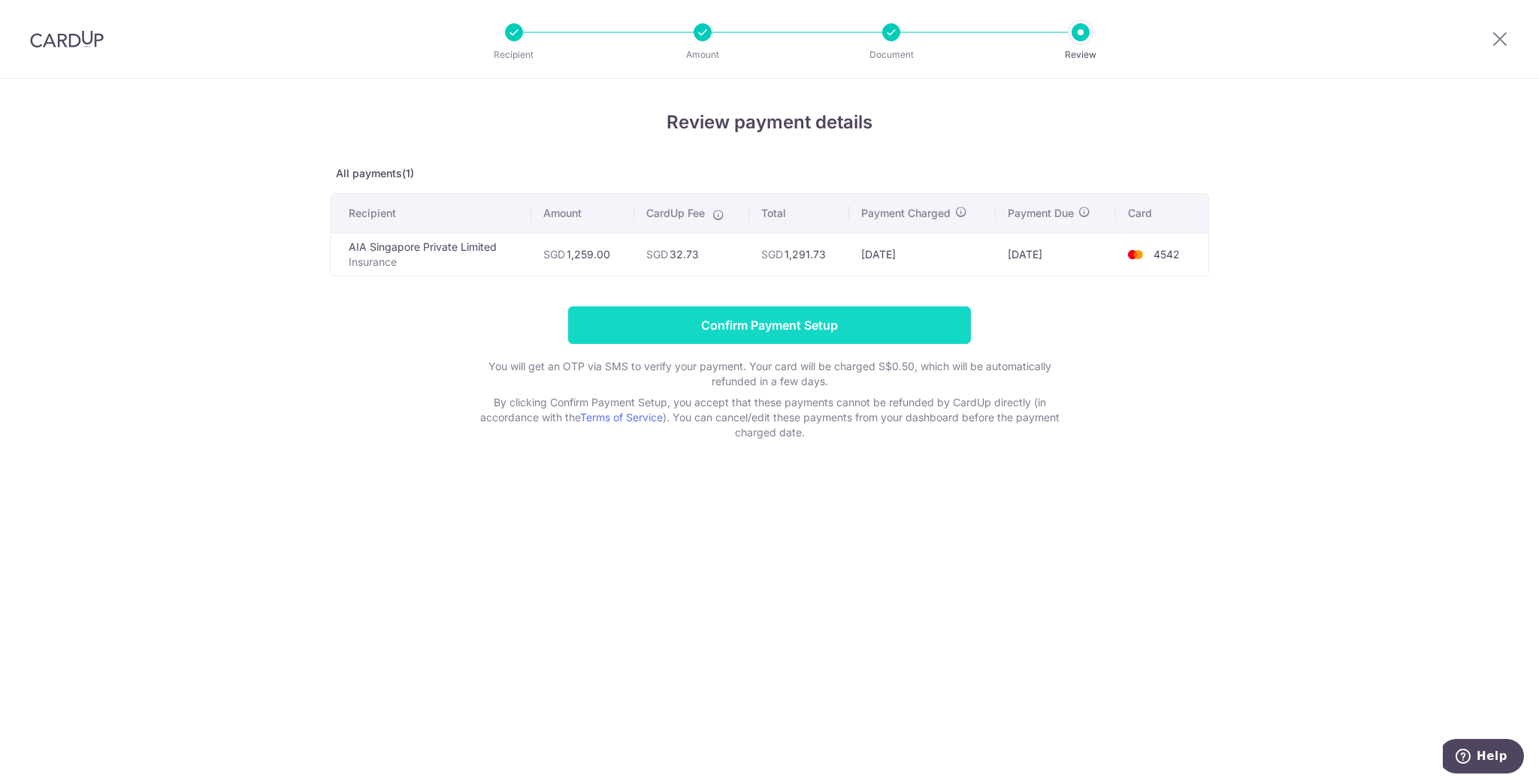
click at [937, 312] on input "Confirm Payment Setup" at bounding box center [770, 325] width 403 height 37
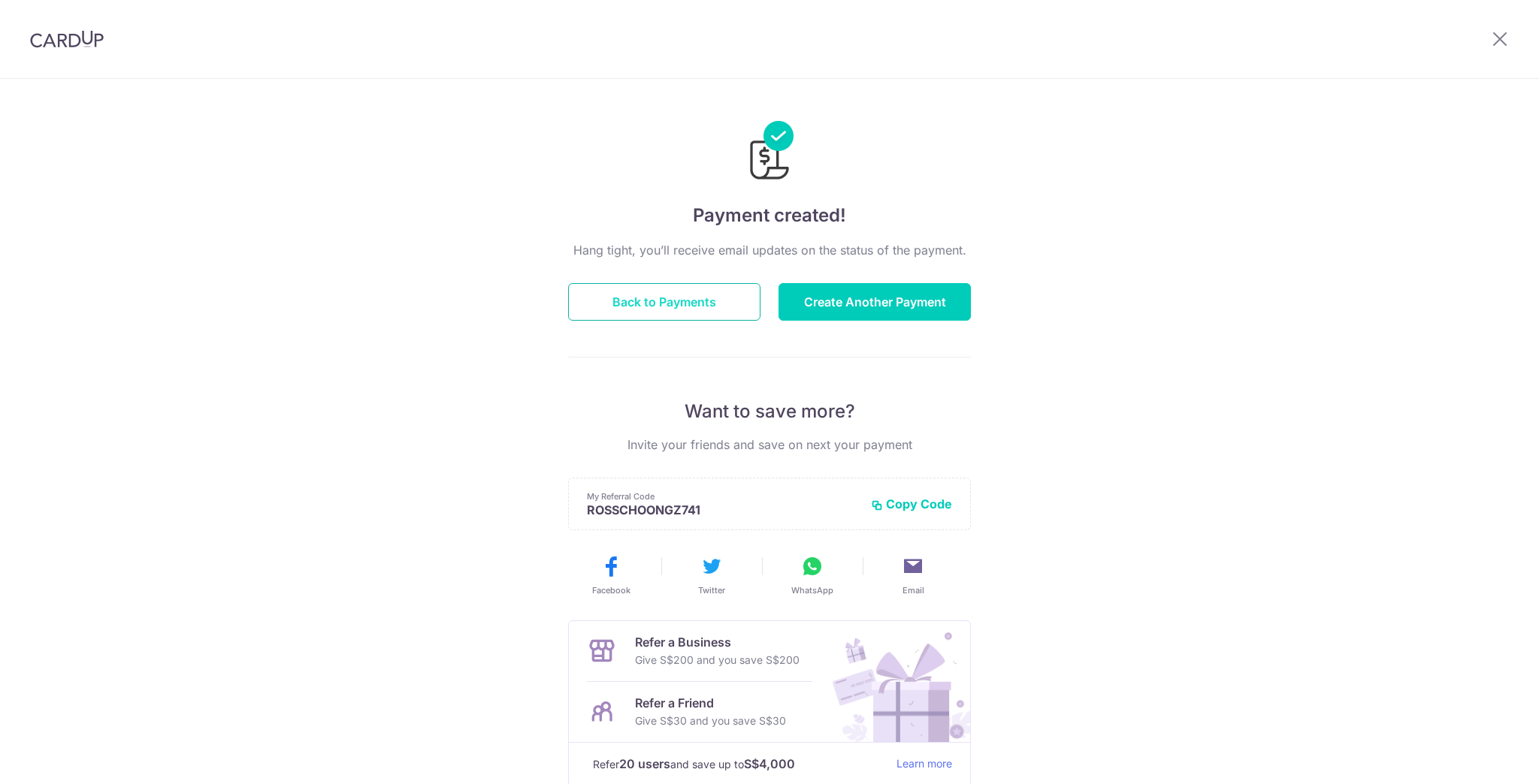
click at [697, 303] on button "Back to Payments" at bounding box center [664, 302] width 192 height 37
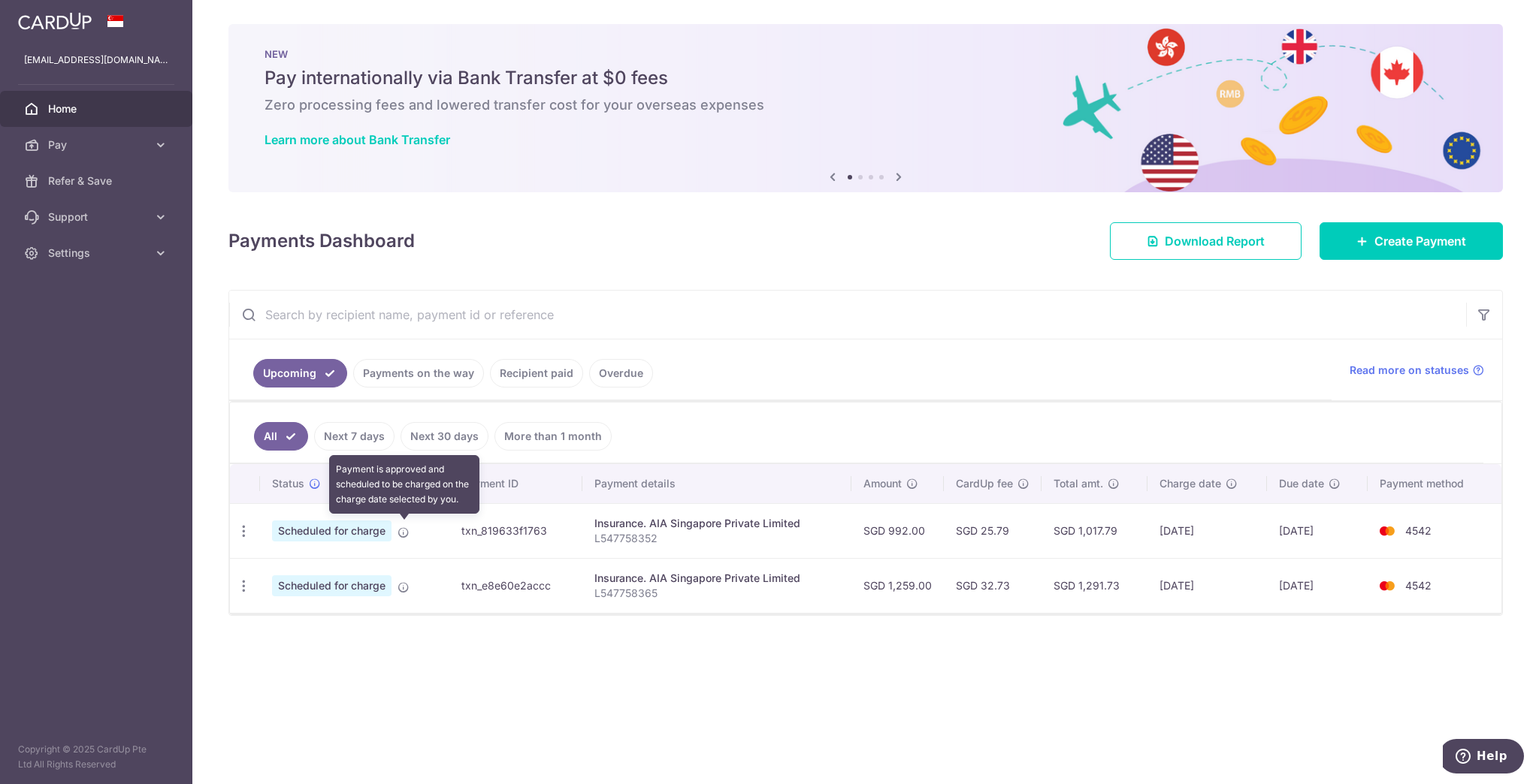
click at [405, 526] on icon at bounding box center [403, 532] width 12 height 12
click at [241, 519] on div "Update payment Cancel payment" at bounding box center [244, 532] width 28 height 28
click at [240, 526] on icon "button" at bounding box center [244, 531] width 16 height 16
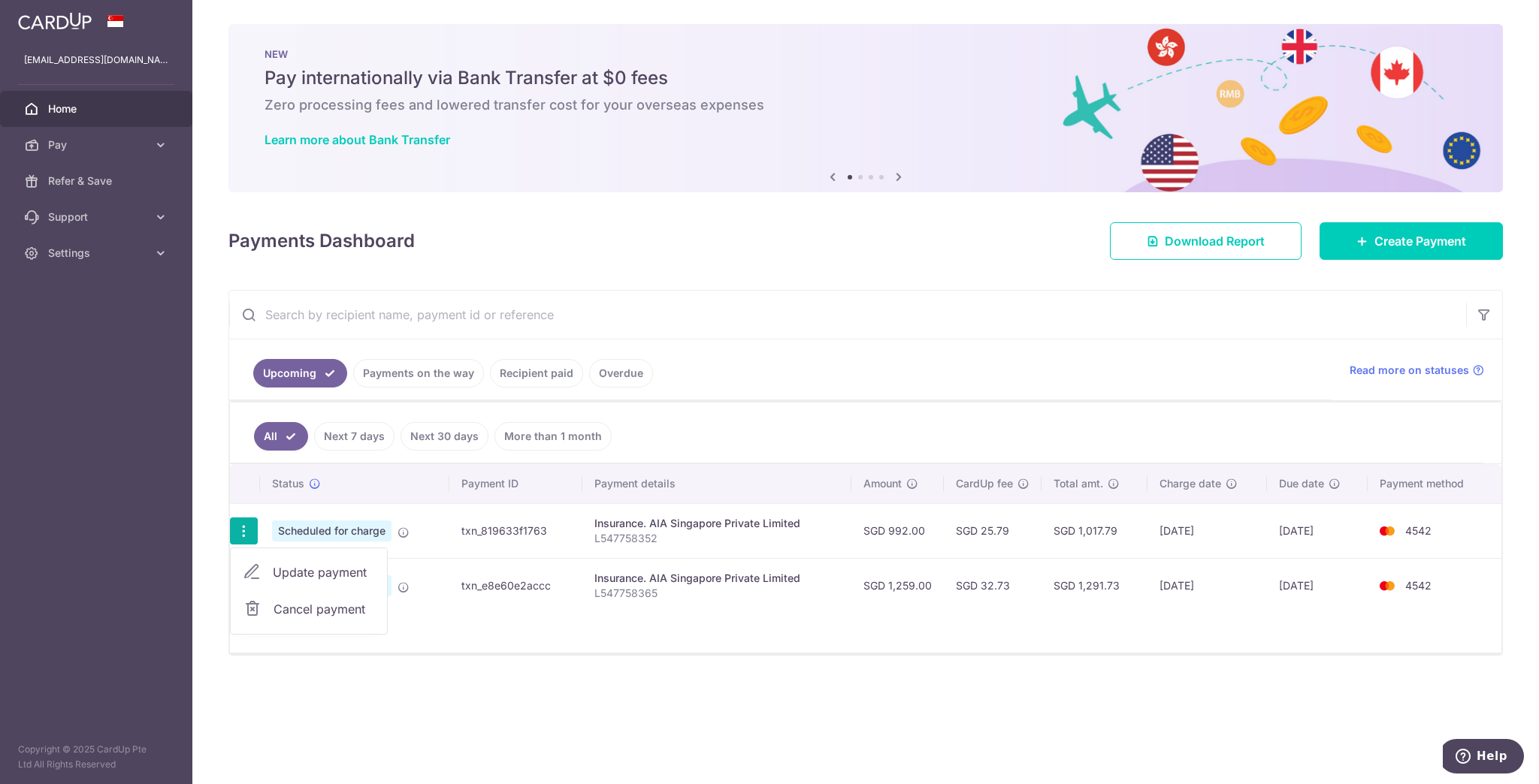
click at [268, 568] on link "Update payment" at bounding box center [309, 572] width 156 height 36
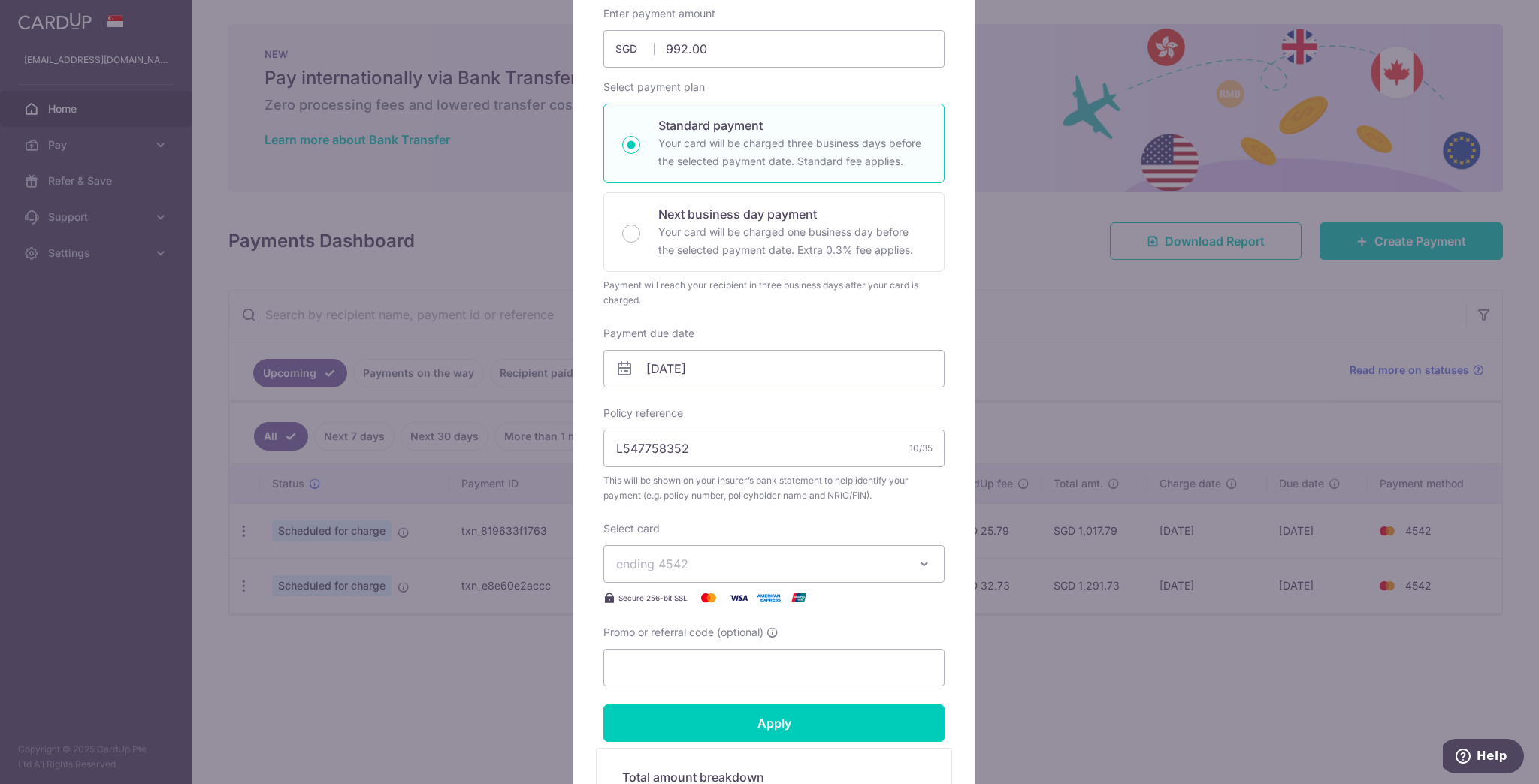
scroll to position [180, 0]
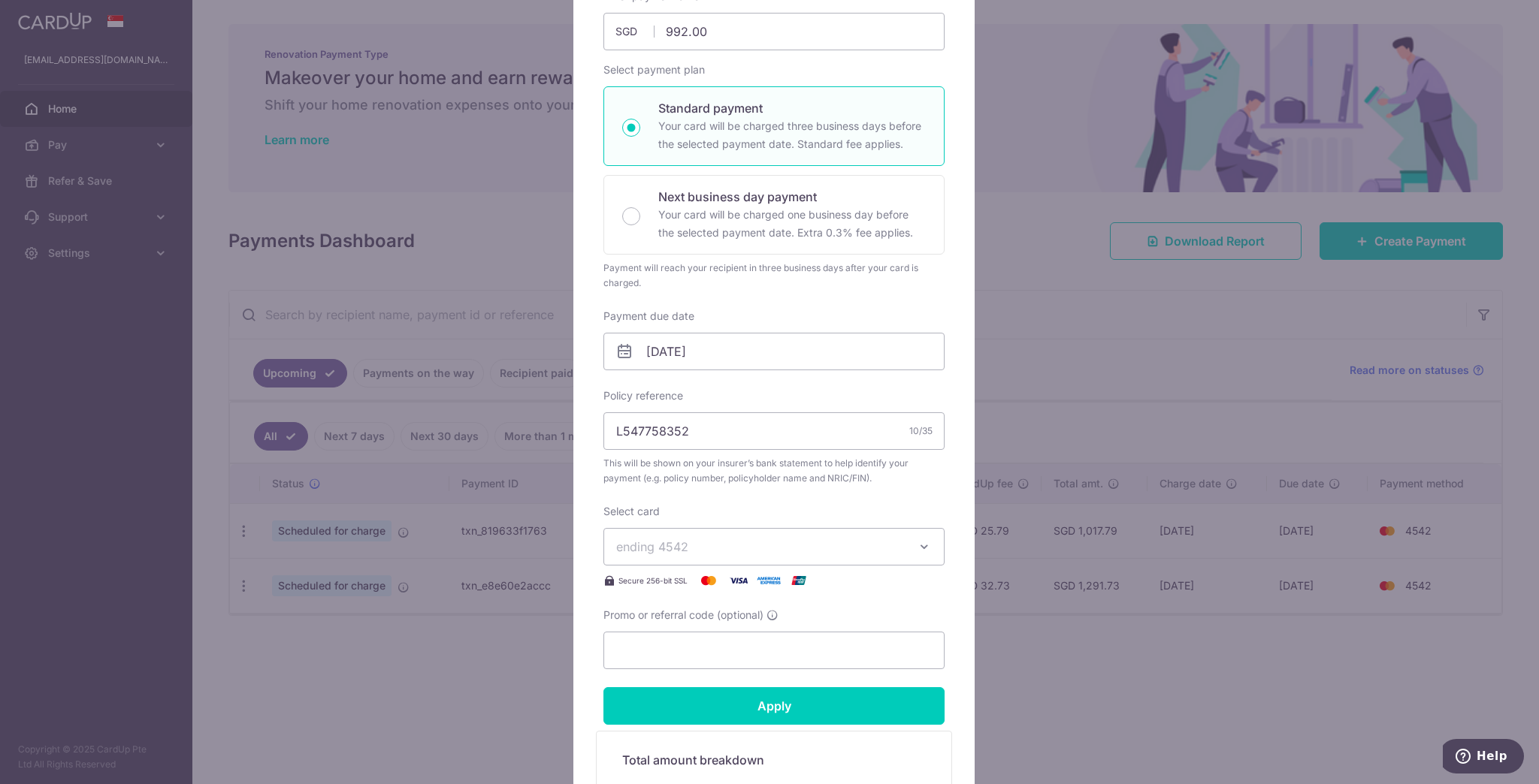
click at [1021, 347] on div "Edit payment By clicking apply, you will make changes to all payments to AIA Si…" at bounding box center [770, 392] width 1539 height 784
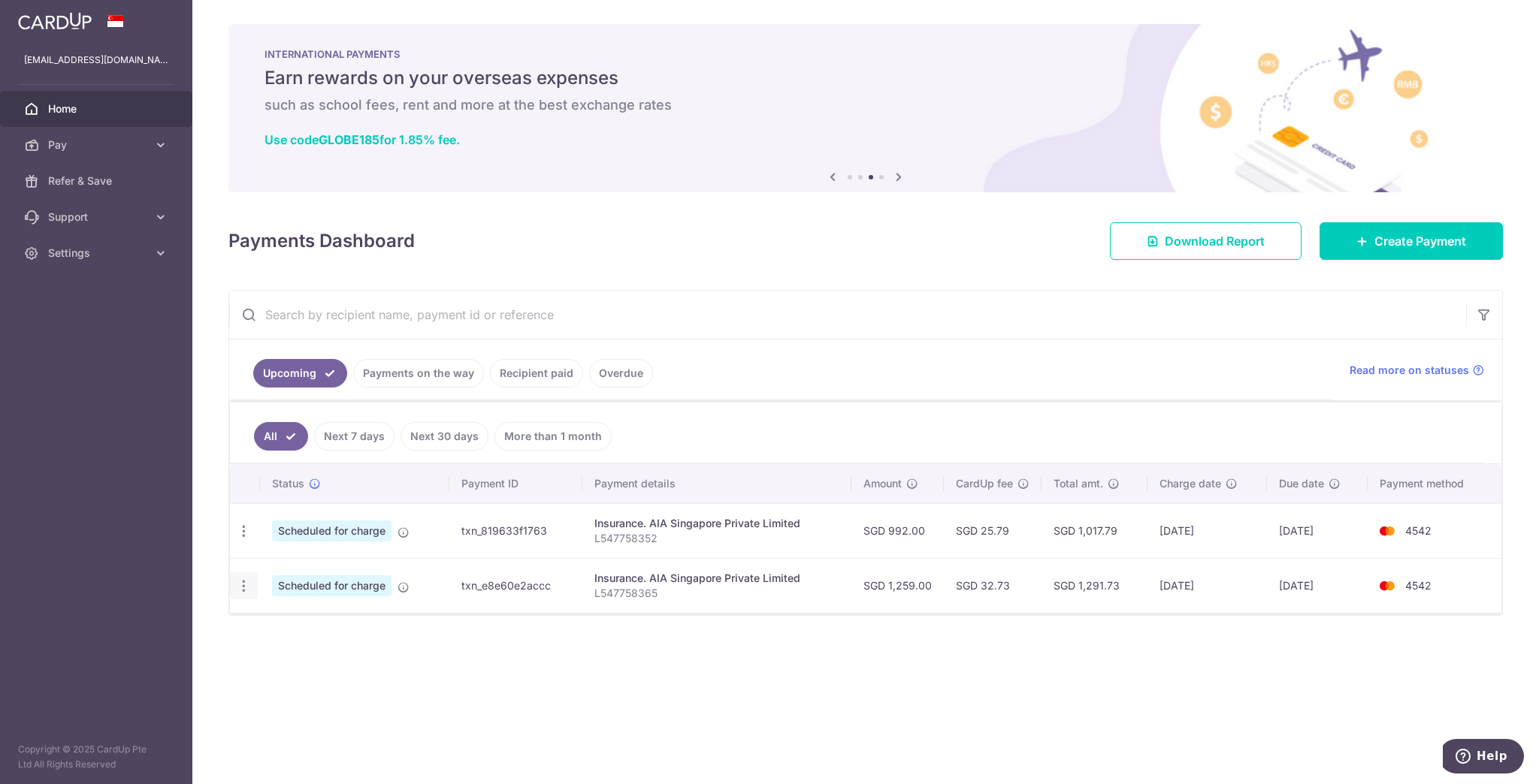
click at [249, 586] on icon "button" at bounding box center [244, 586] width 16 height 16
click at [280, 621] on span "Update payment" at bounding box center [323, 627] width 102 height 18
type input "1,259.00"
radio input "true"
type input "L547758365"
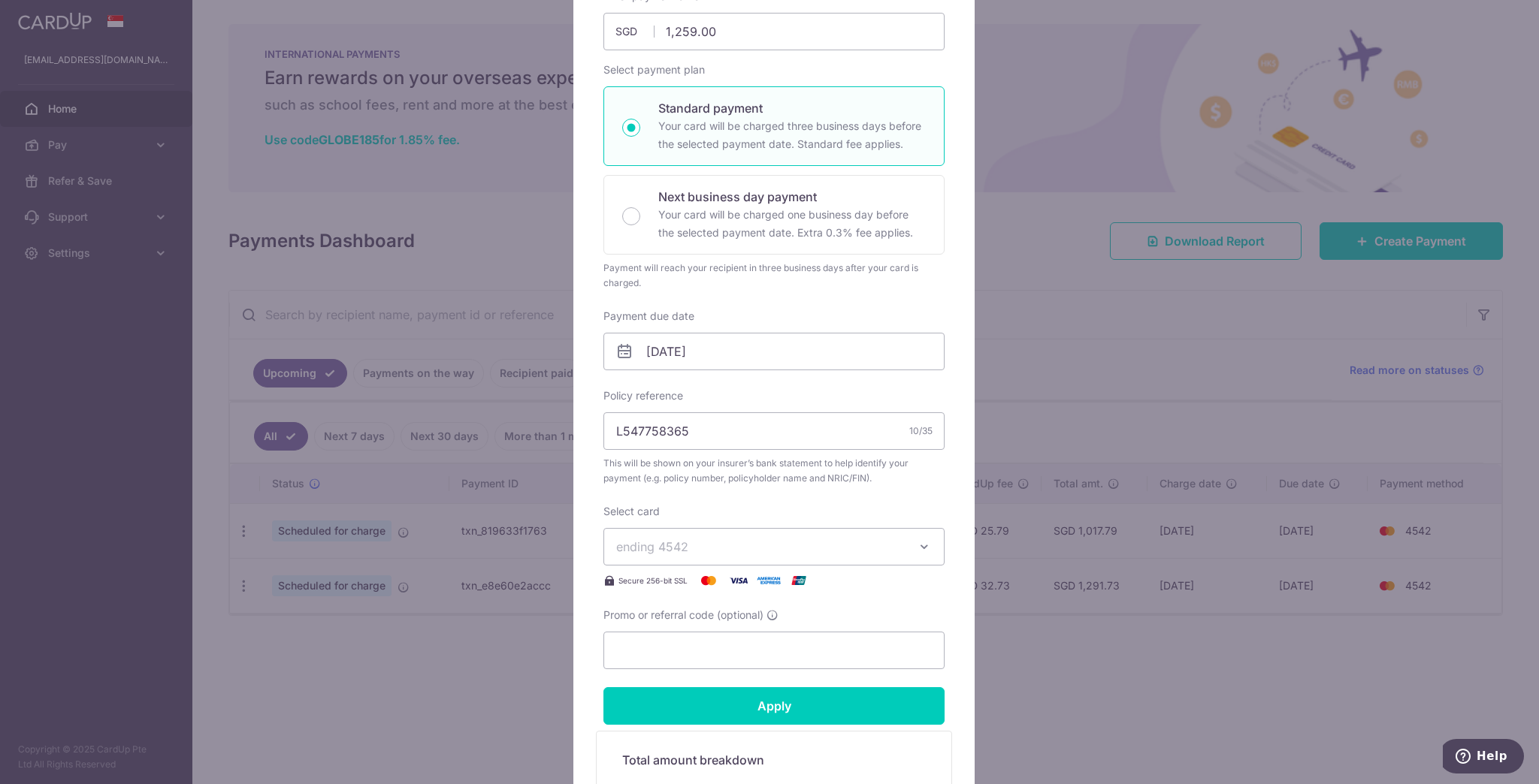
scroll to position [0, 0]
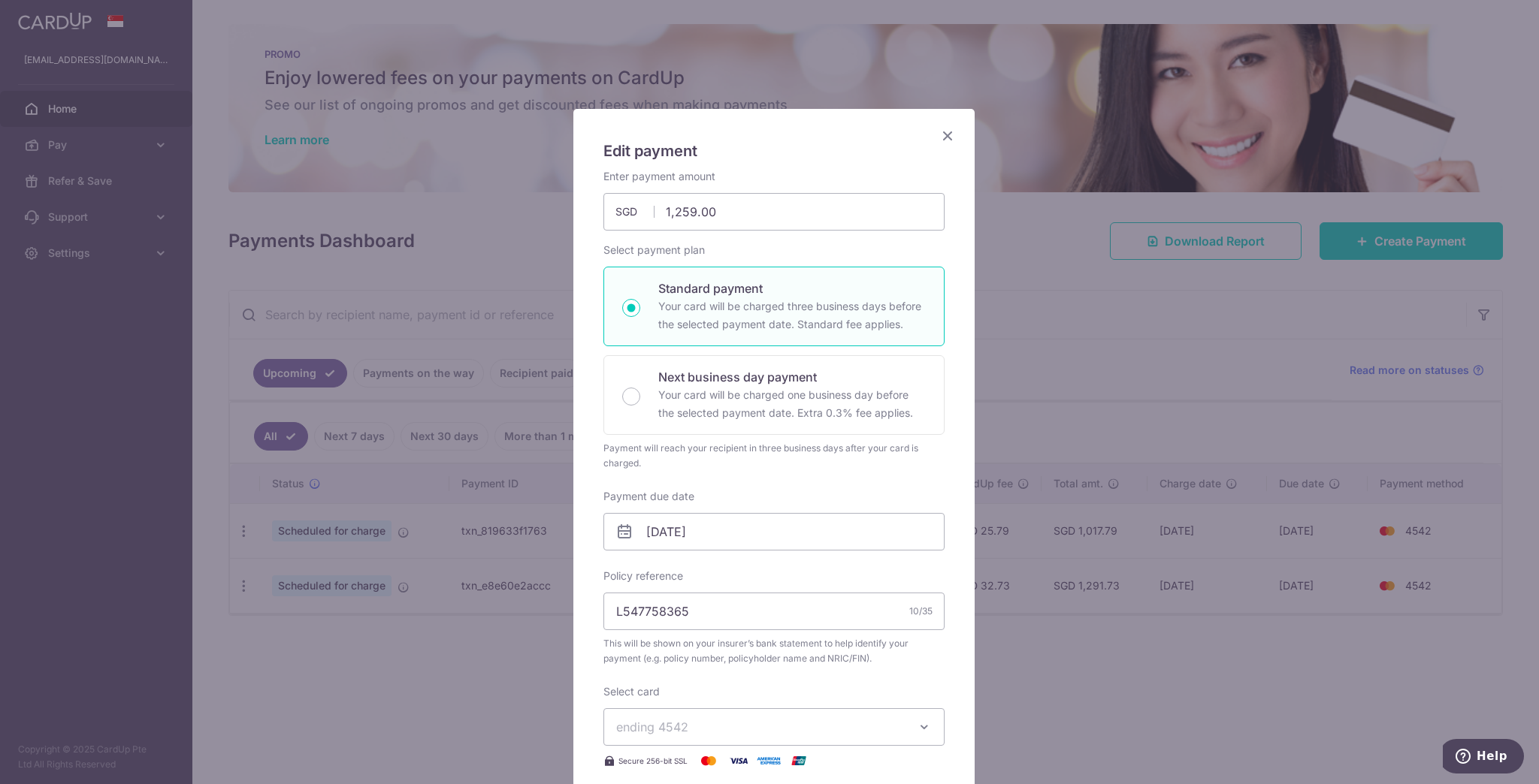
click at [938, 134] on icon "Close" at bounding box center [947, 136] width 18 height 19
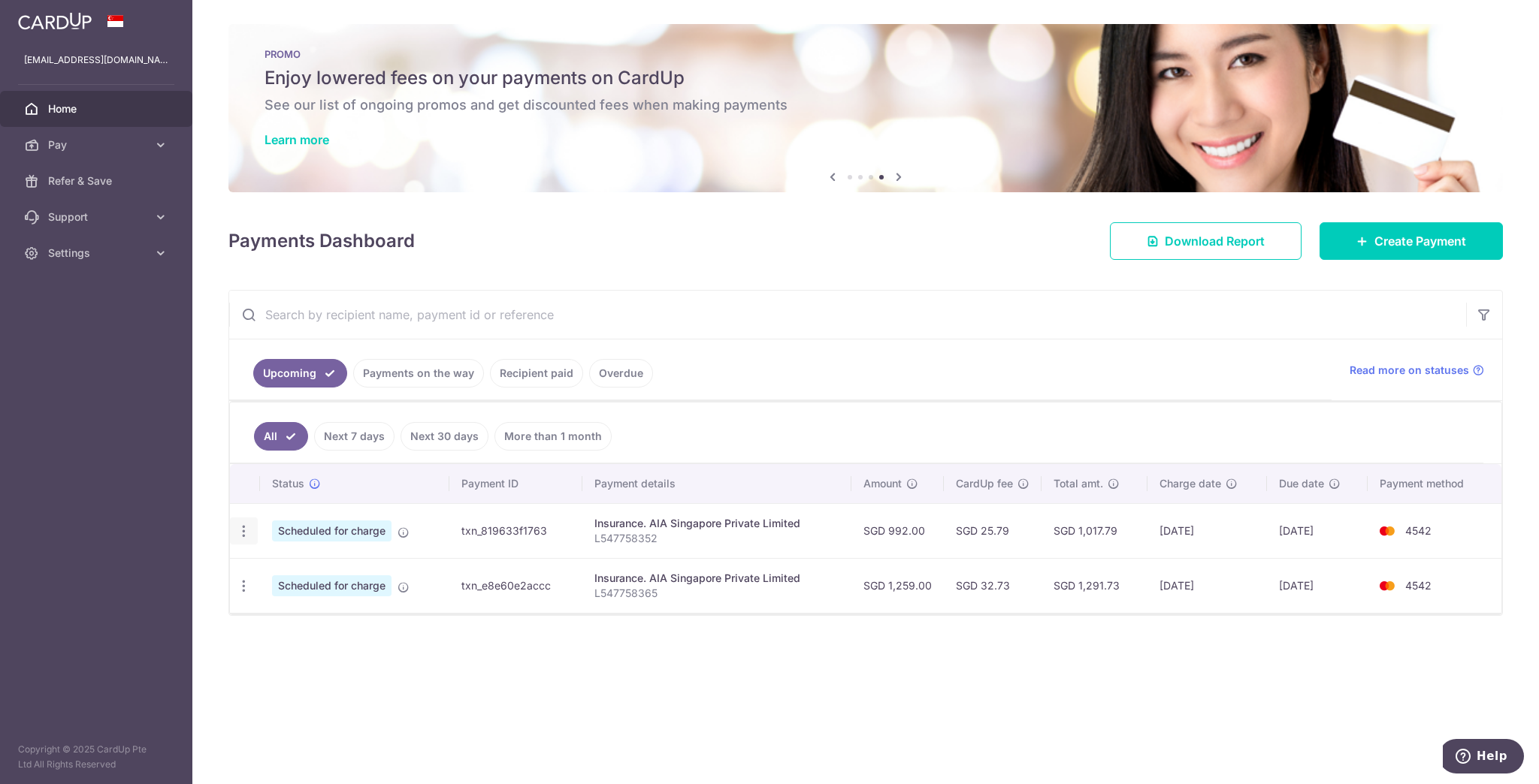
click at [250, 522] on div "Update payment Cancel payment" at bounding box center [244, 532] width 28 height 28
click at [245, 526] on icon "button" at bounding box center [244, 531] width 16 height 16
click at [271, 561] on link "Update payment" at bounding box center [309, 572] width 156 height 36
type input "992.00"
radio input "true"
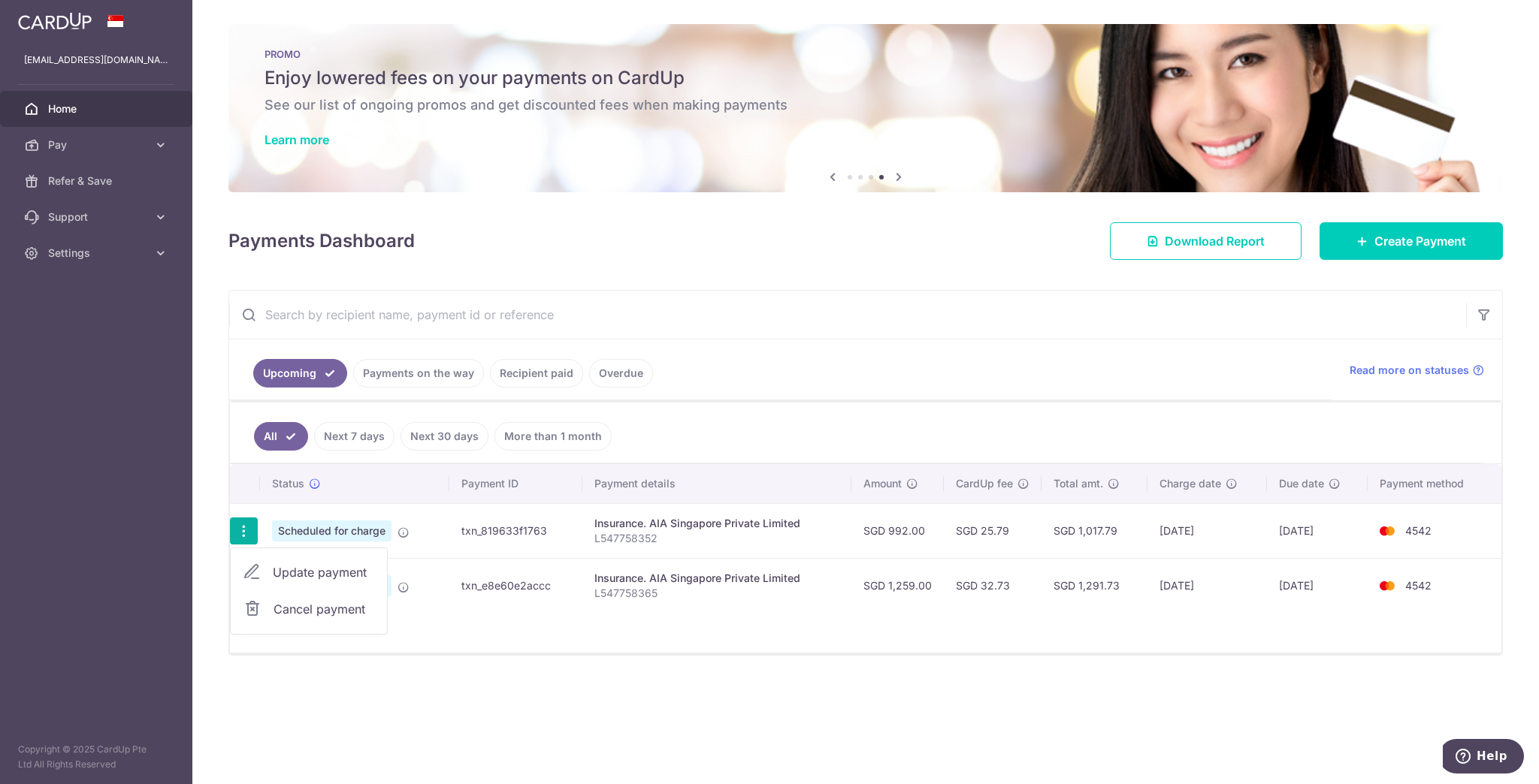
type input "L547758352"
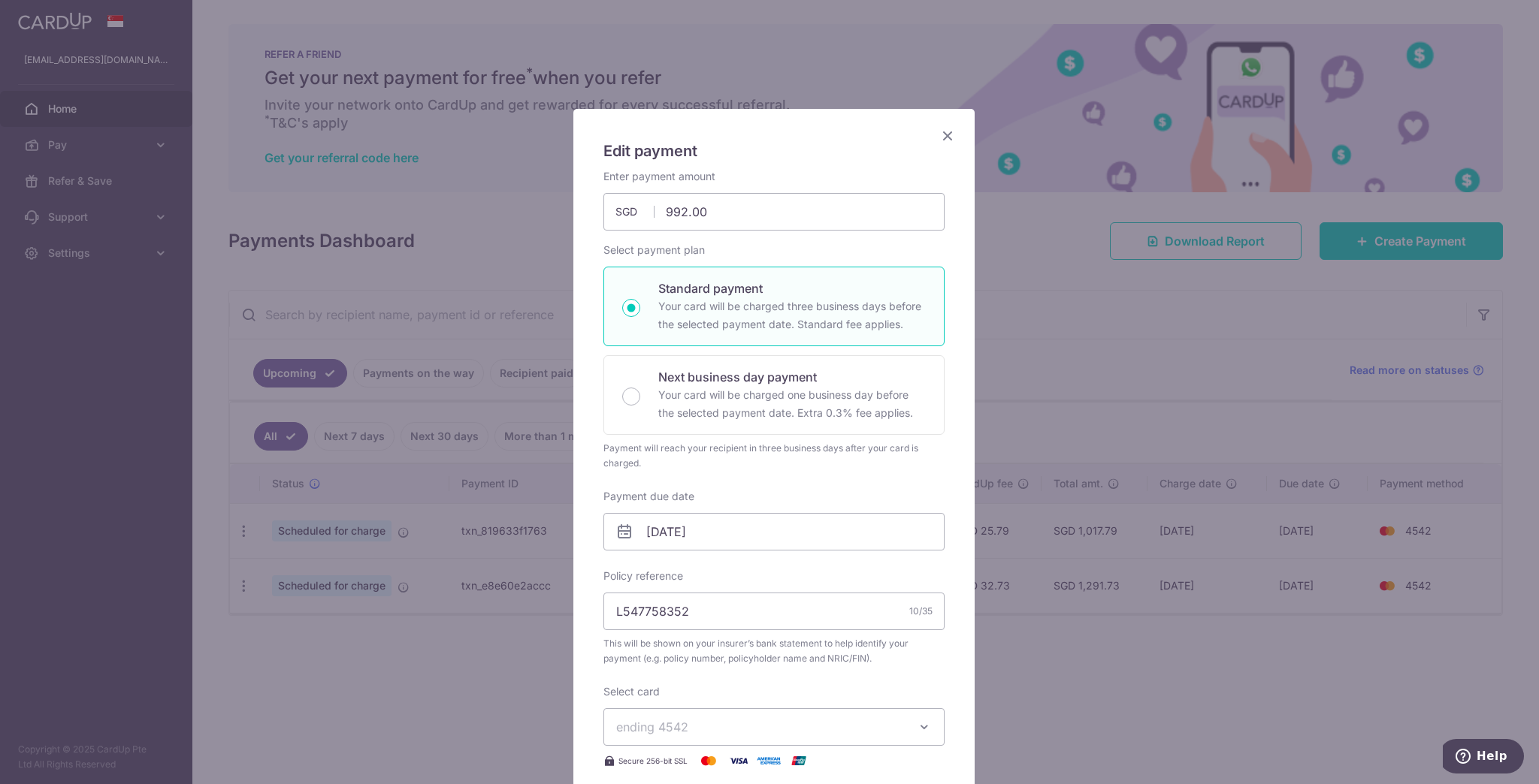
click at [941, 135] on icon "Close" at bounding box center [947, 136] width 18 height 19
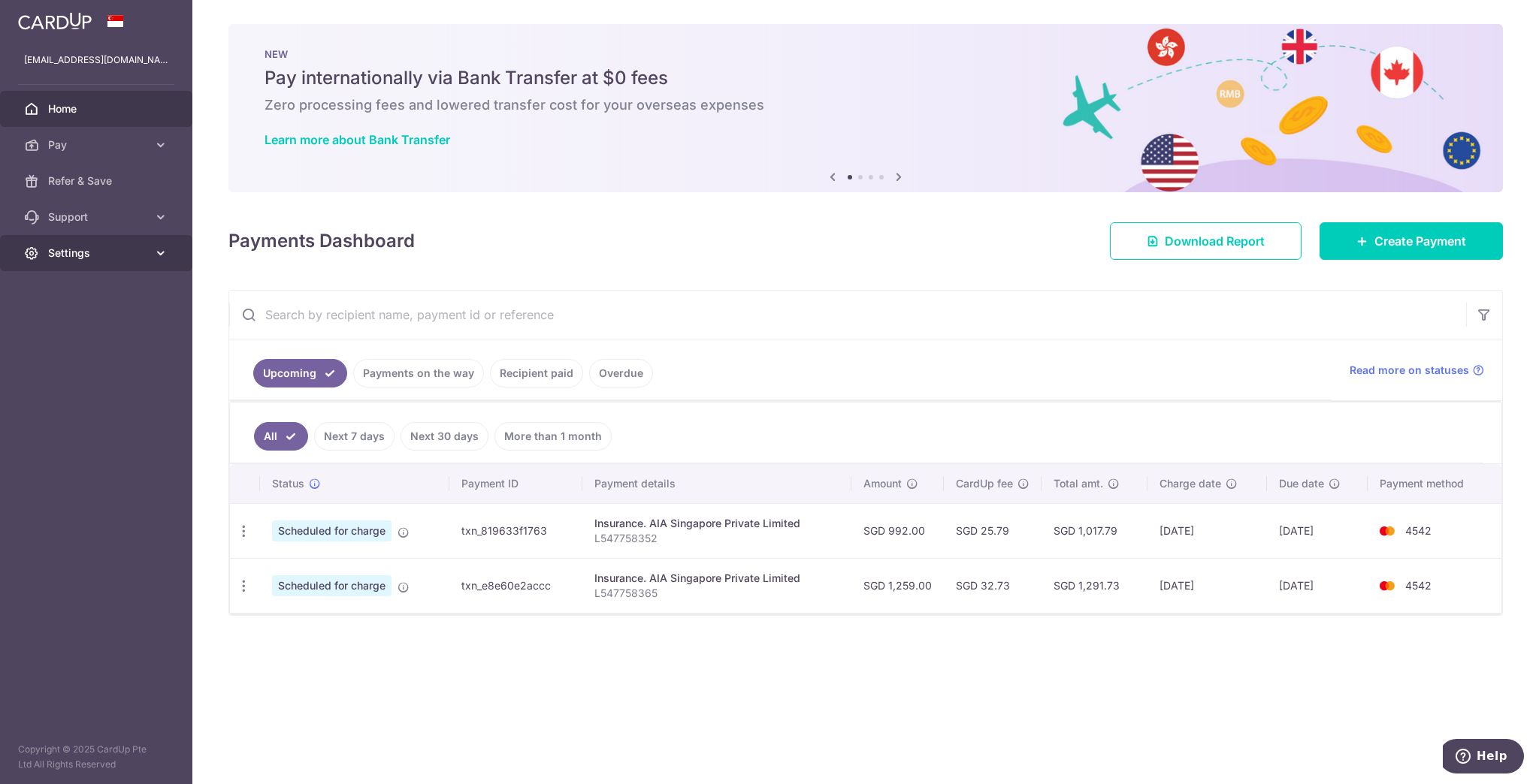
click at [119, 263] on link "Settings" at bounding box center [96, 253] width 192 height 36
click at [102, 315] on link "Logout" at bounding box center [96, 325] width 192 height 36
